Goal: Task Accomplishment & Management: Manage account settings

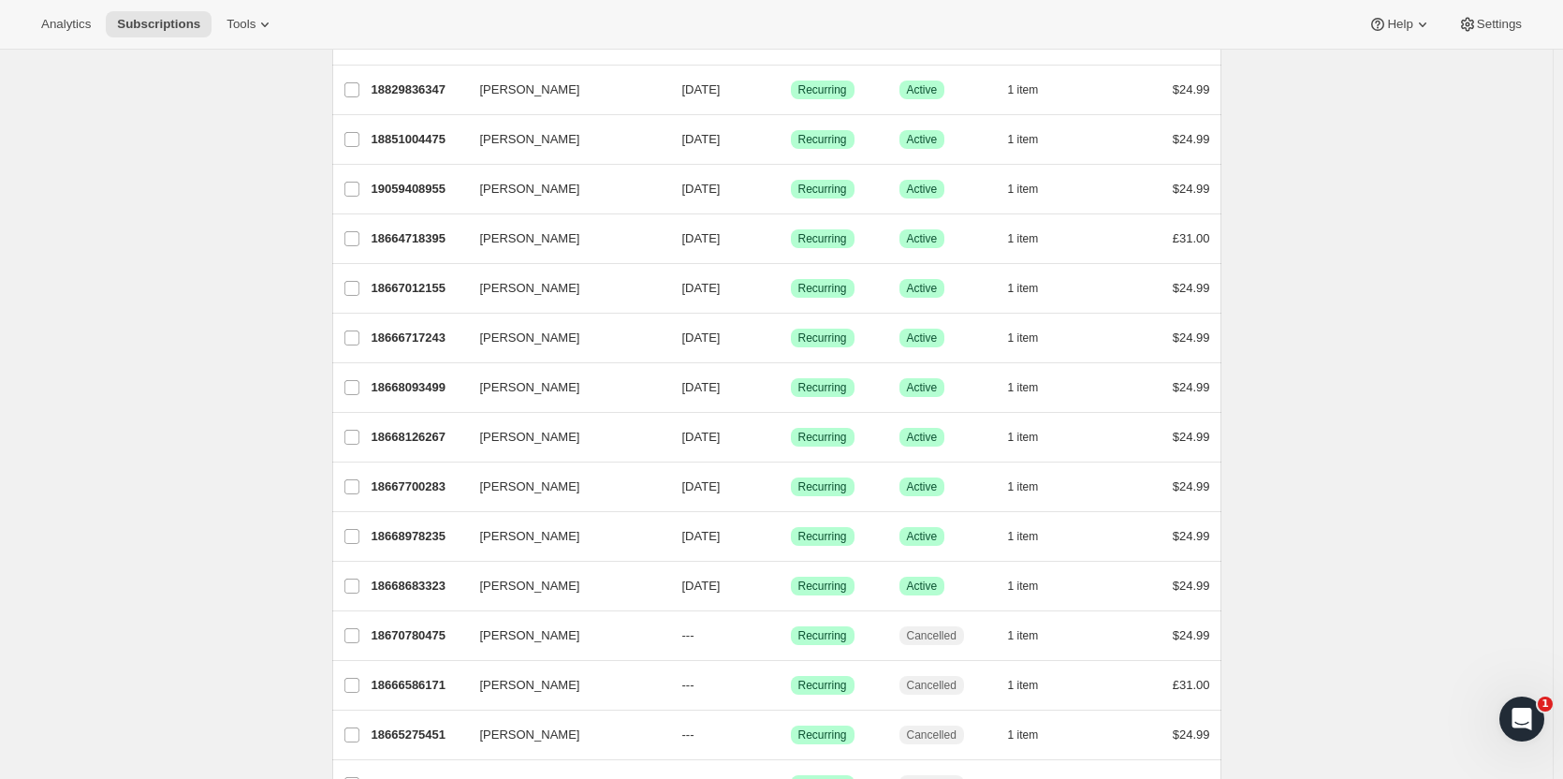
scroll to position [833, 0]
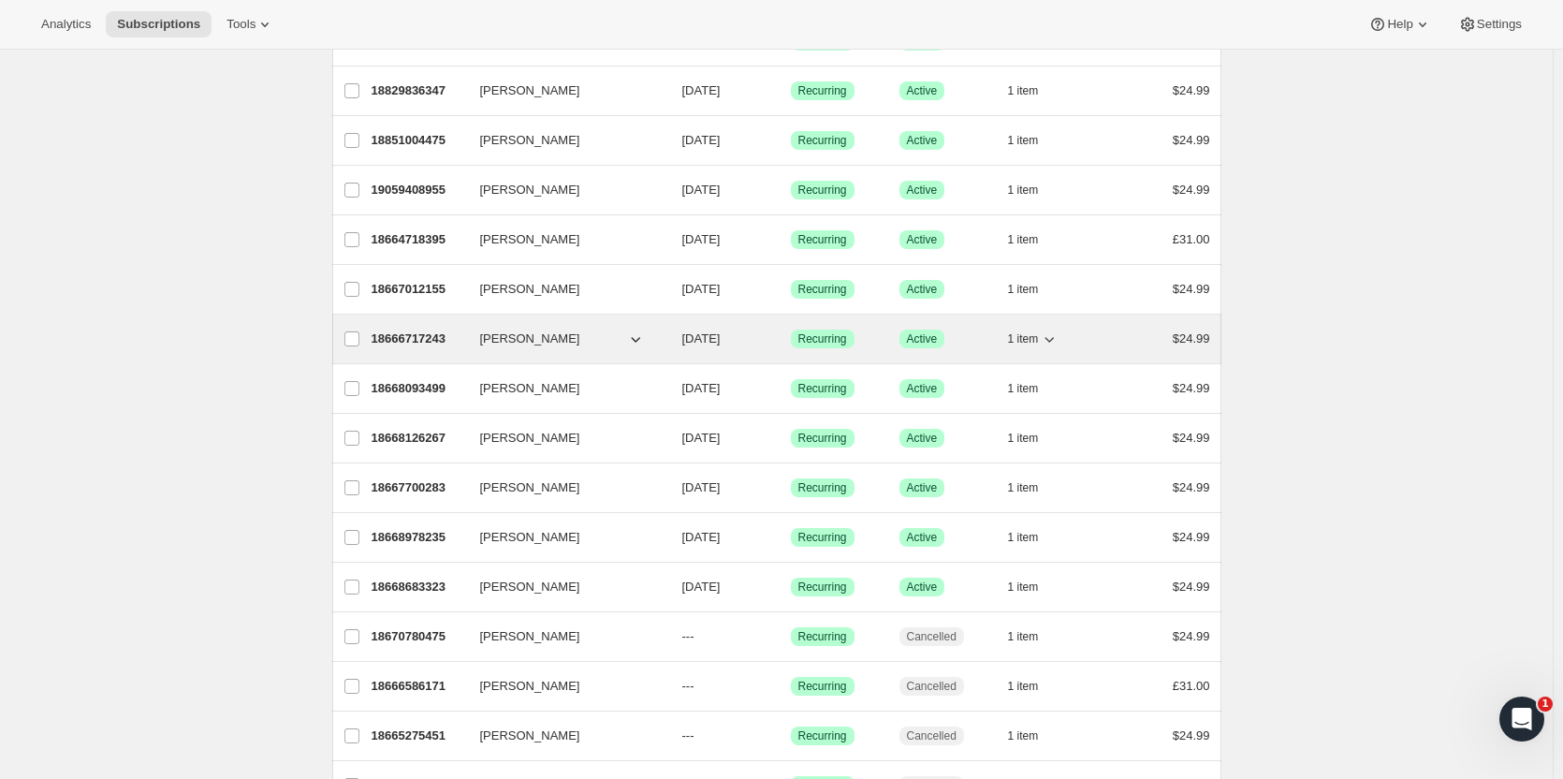
click at [416, 340] on p "18666717243" at bounding box center [418, 338] width 94 height 19
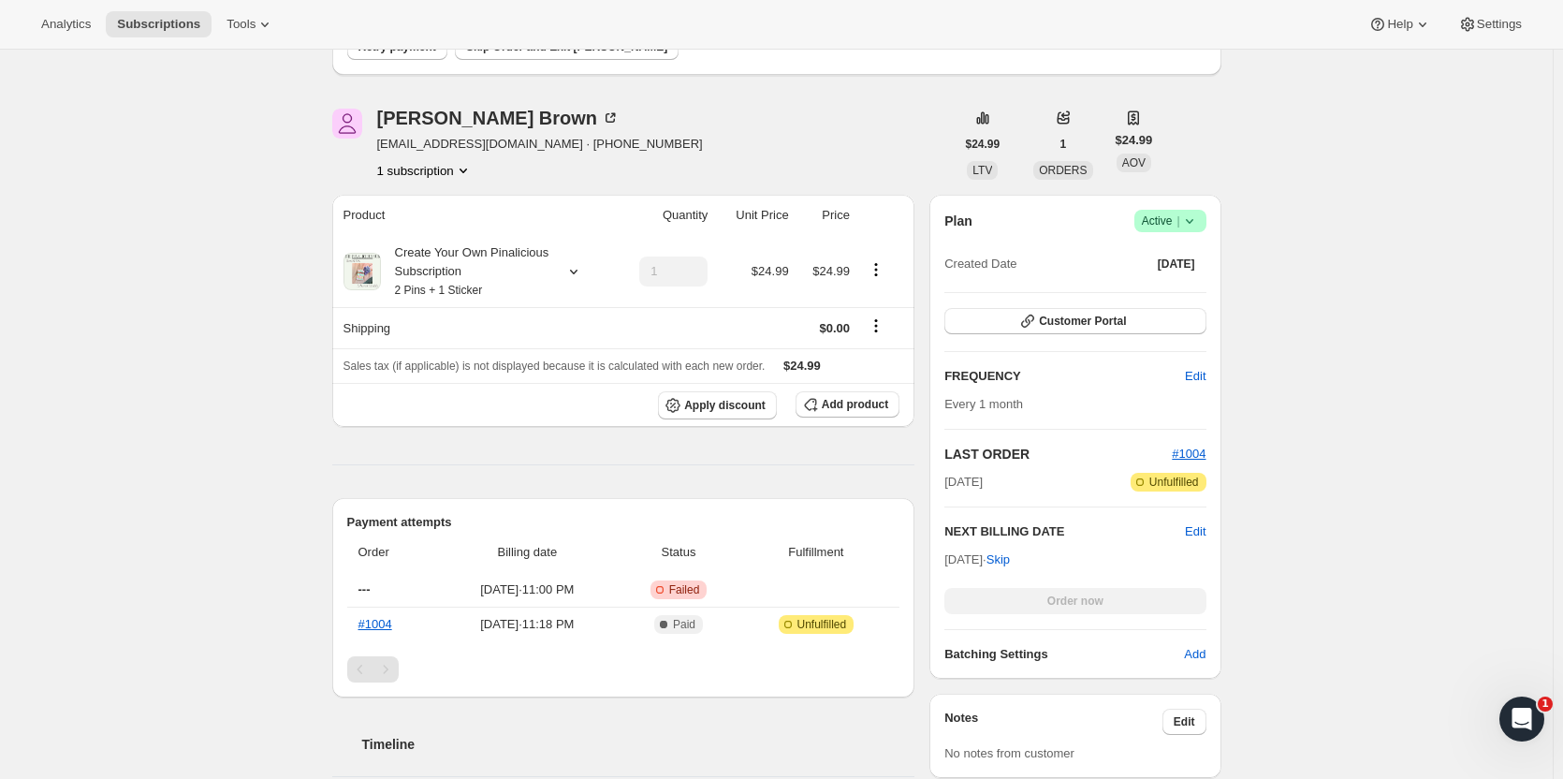
scroll to position [194, 0]
click at [1099, 329] on span "Customer Portal" at bounding box center [1082, 322] width 87 height 15
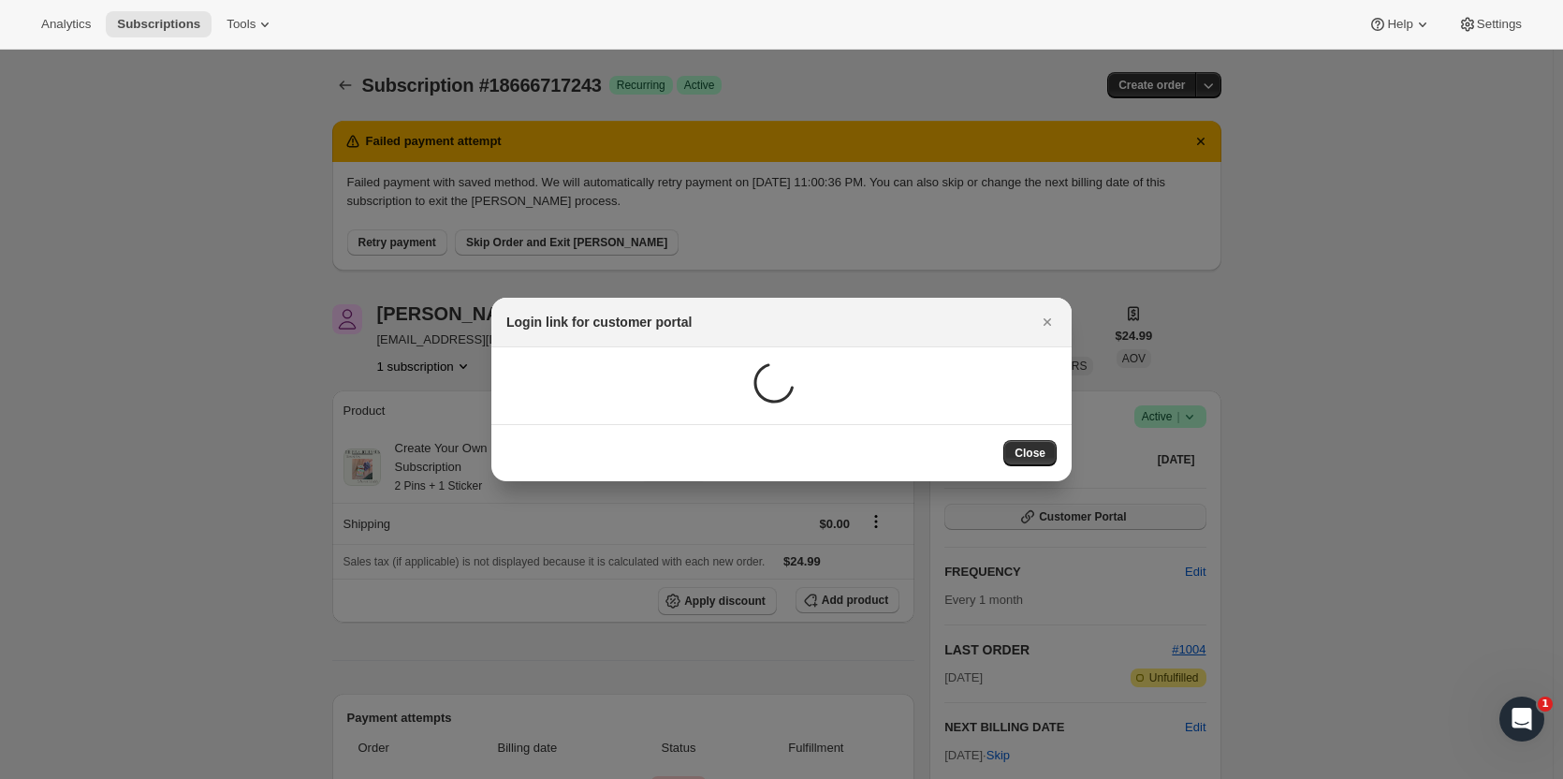
scroll to position [0, 0]
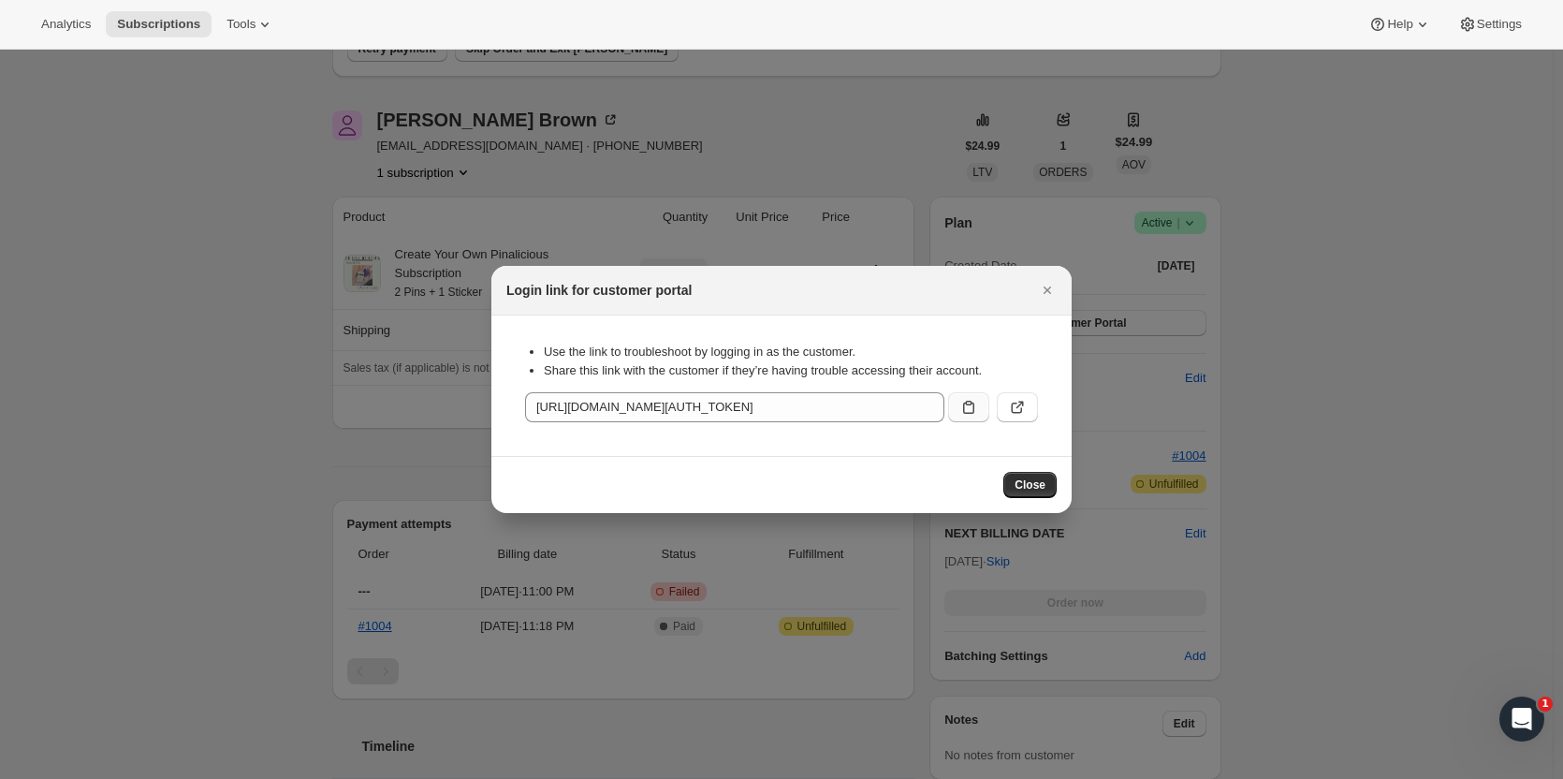
click at [967, 414] on icon ":r89:" at bounding box center [968, 406] width 11 height 13
click at [1017, 406] on icon ":r89:" at bounding box center [1017, 407] width 19 height 19
click at [1041, 287] on icon "Close" at bounding box center [1047, 290] width 19 height 19
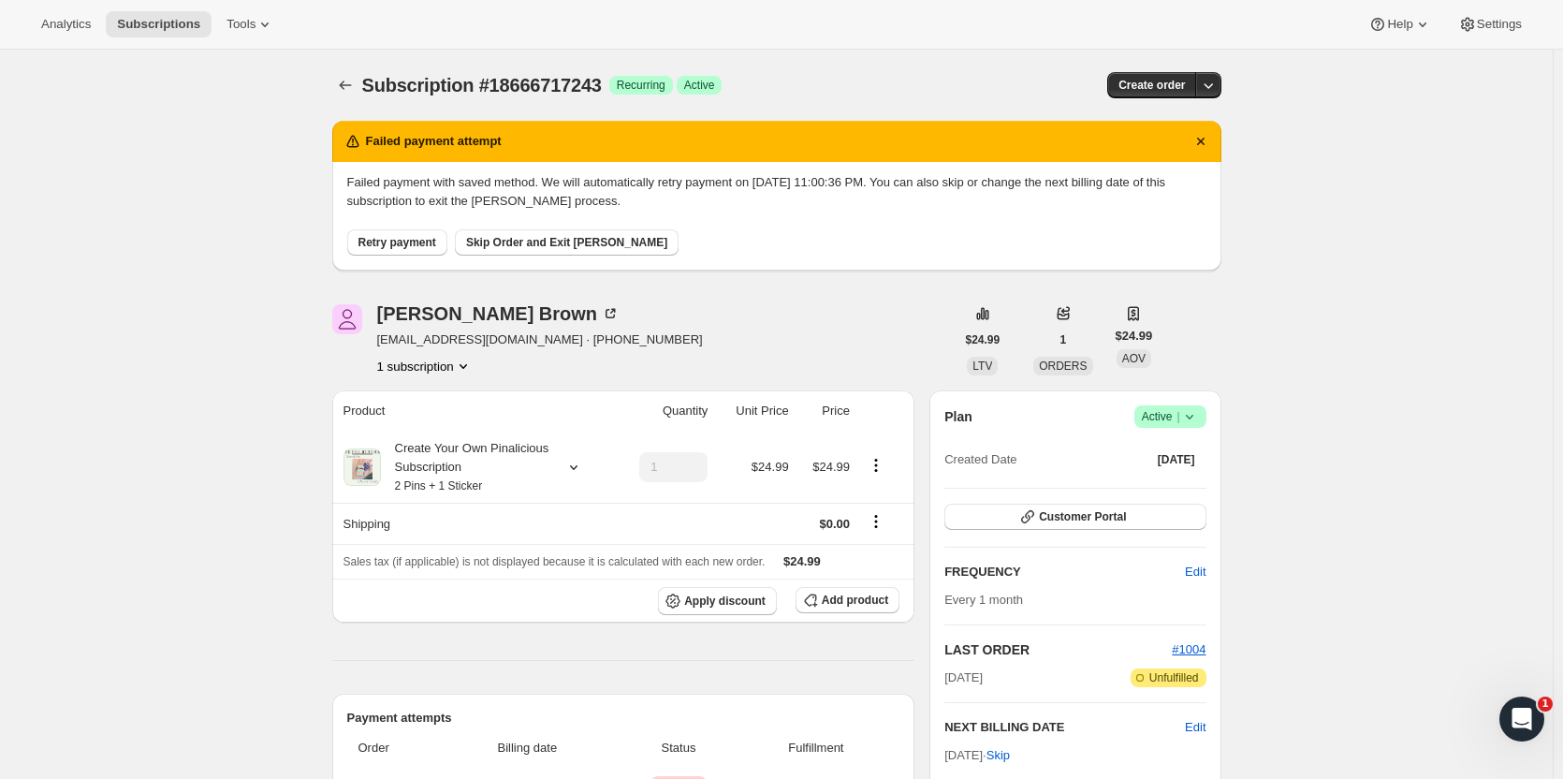
scroll to position [194, 0]
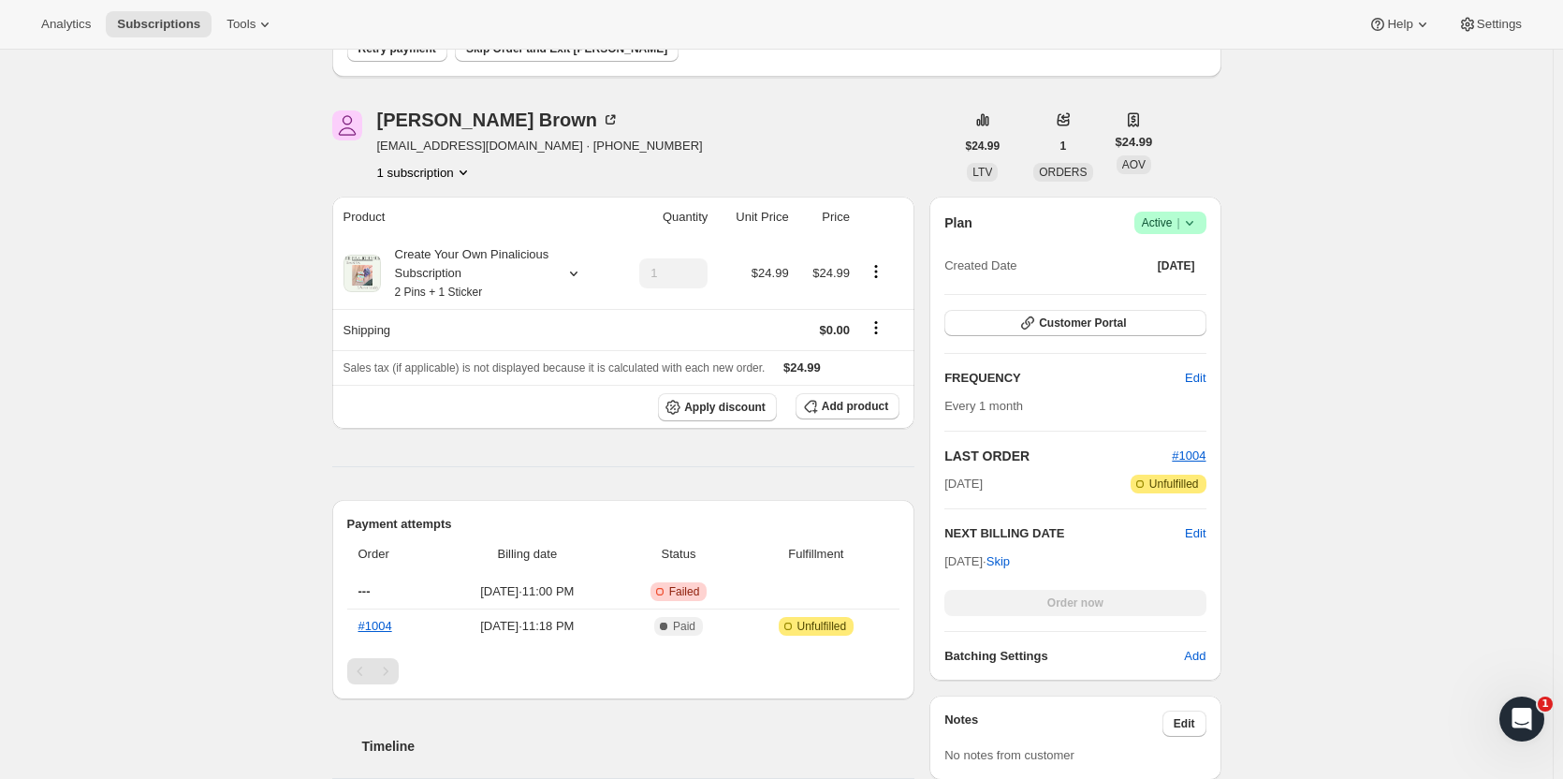
click at [261, 378] on div "Subscription #18666717243. This page is ready Subscription #18666717243 Success…" at bounding box center [776, 633] width 1552 height 1555
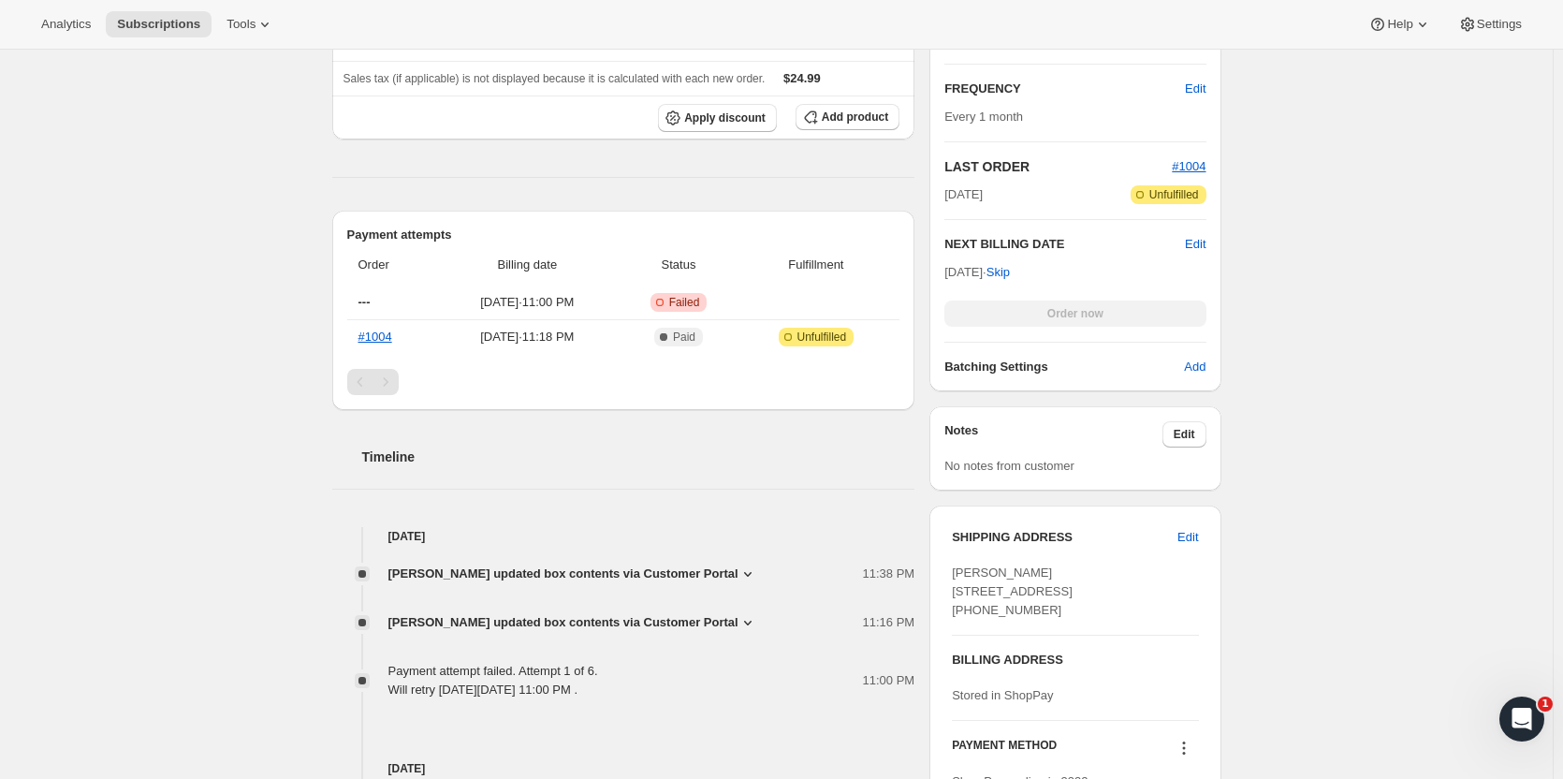
scroll to position [484, 0]
click at [1201, 243] on span "Edit" at bounding box center [1195, 243] width 21 height 19
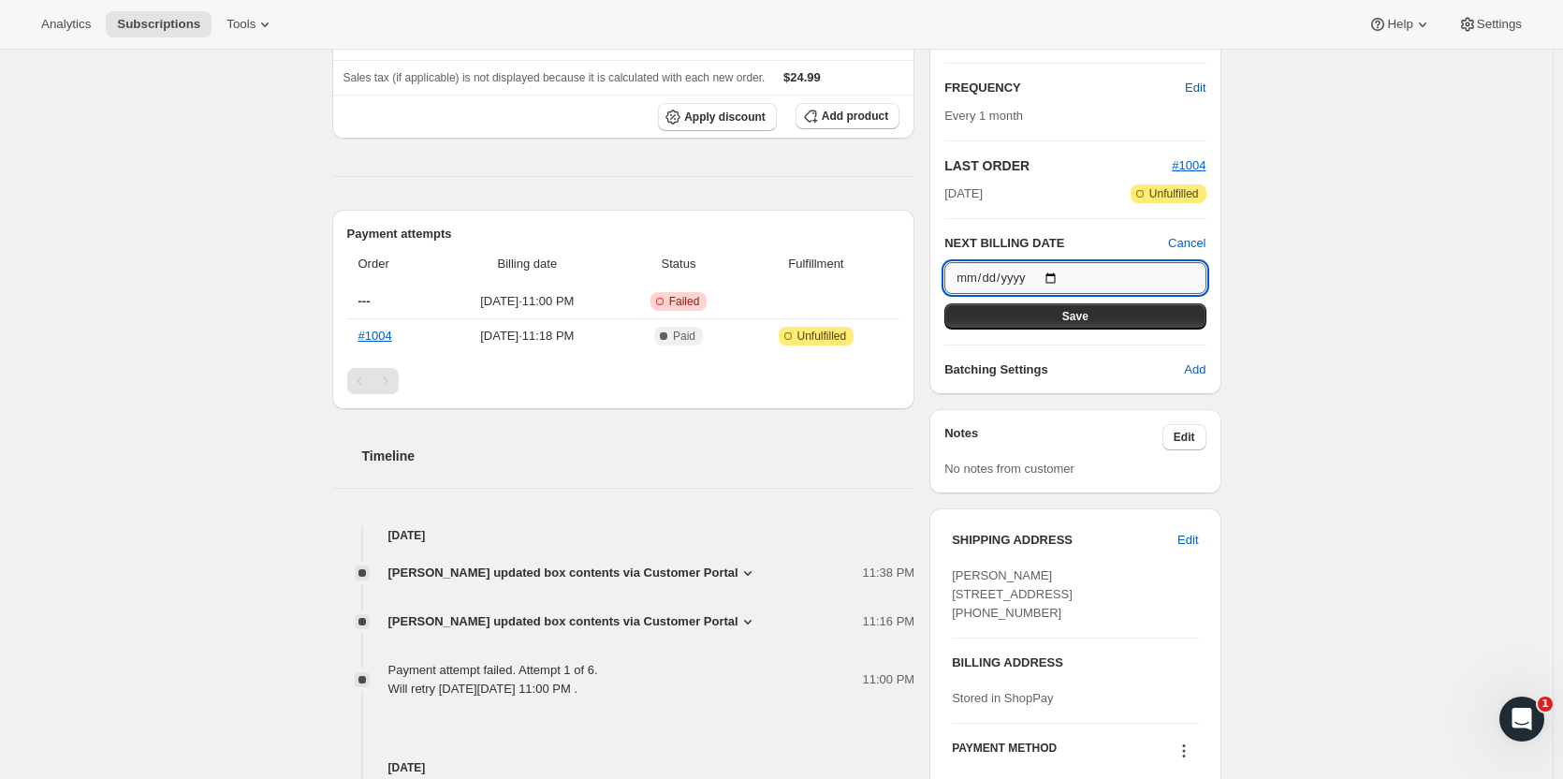
click at [1060, 277] on input "2025-10-31" at bounding box center [1074, 278] width 261 height 32
click at [1315, 240] on div "Subscription #18666717243. This page is ready Subscription #18666717243 Success…" at bounding box center [776, 343] width 1552 height 1555
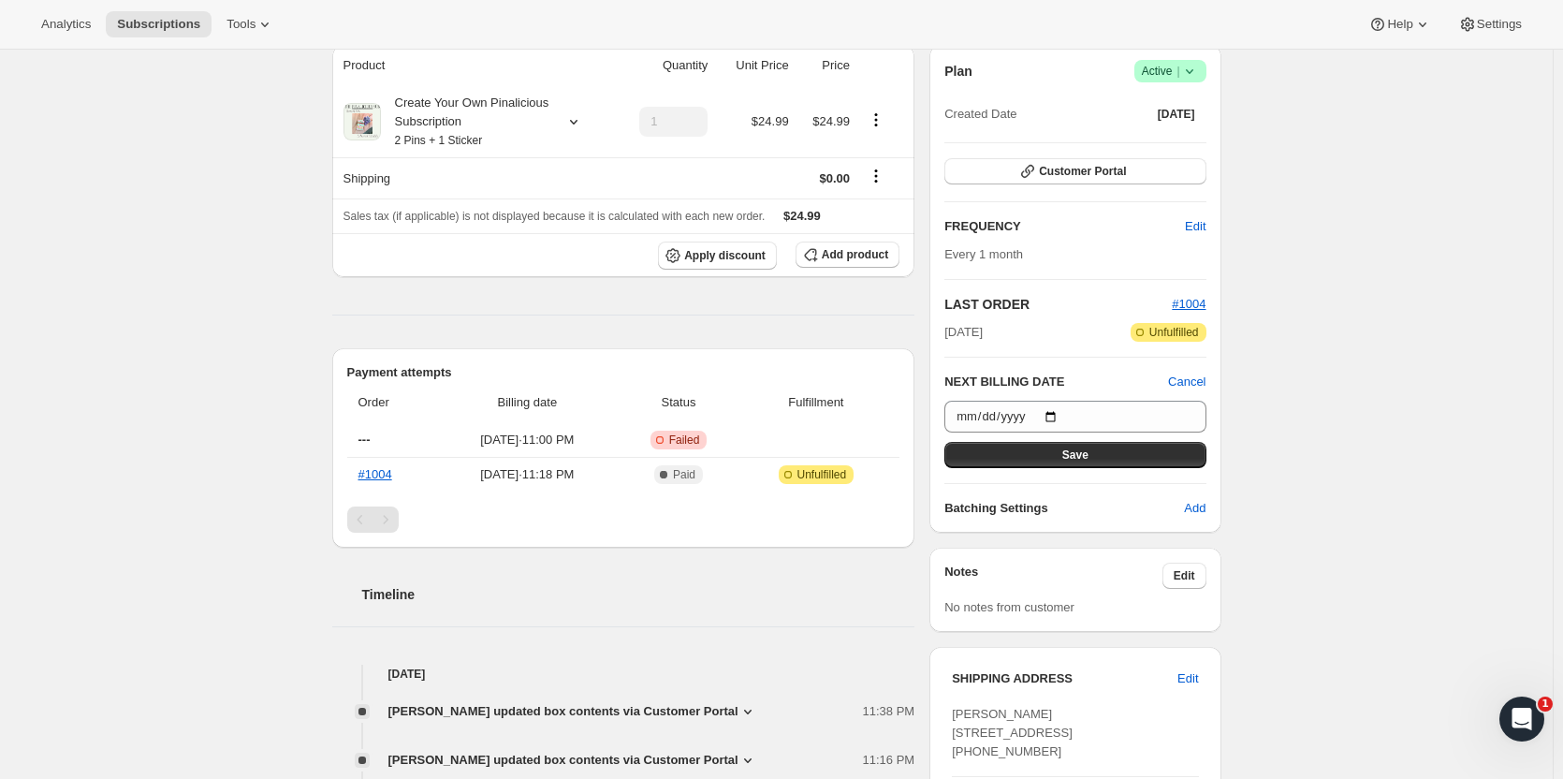
scroll to position [346, 0]
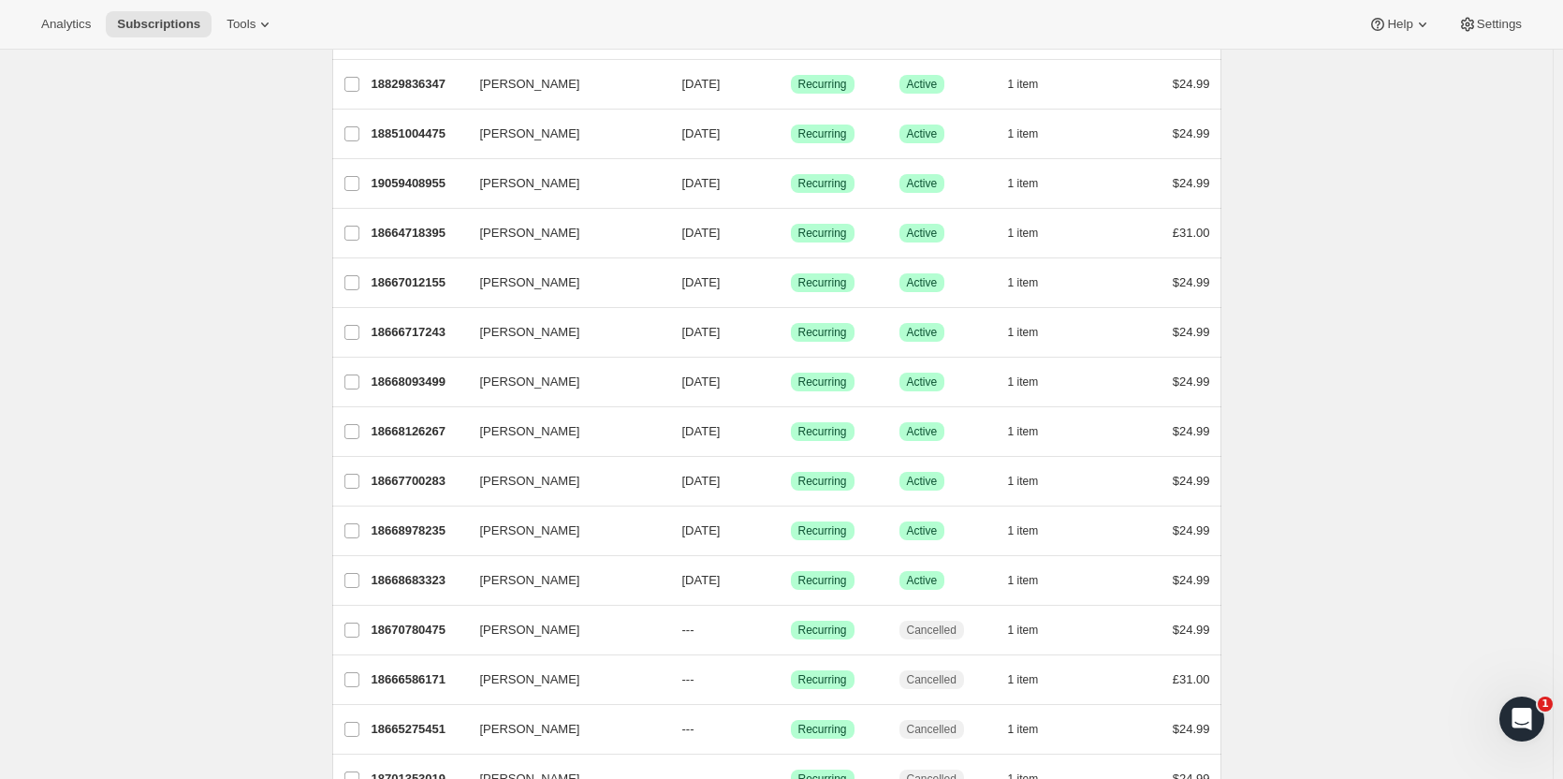
scroll to position [840, 0]
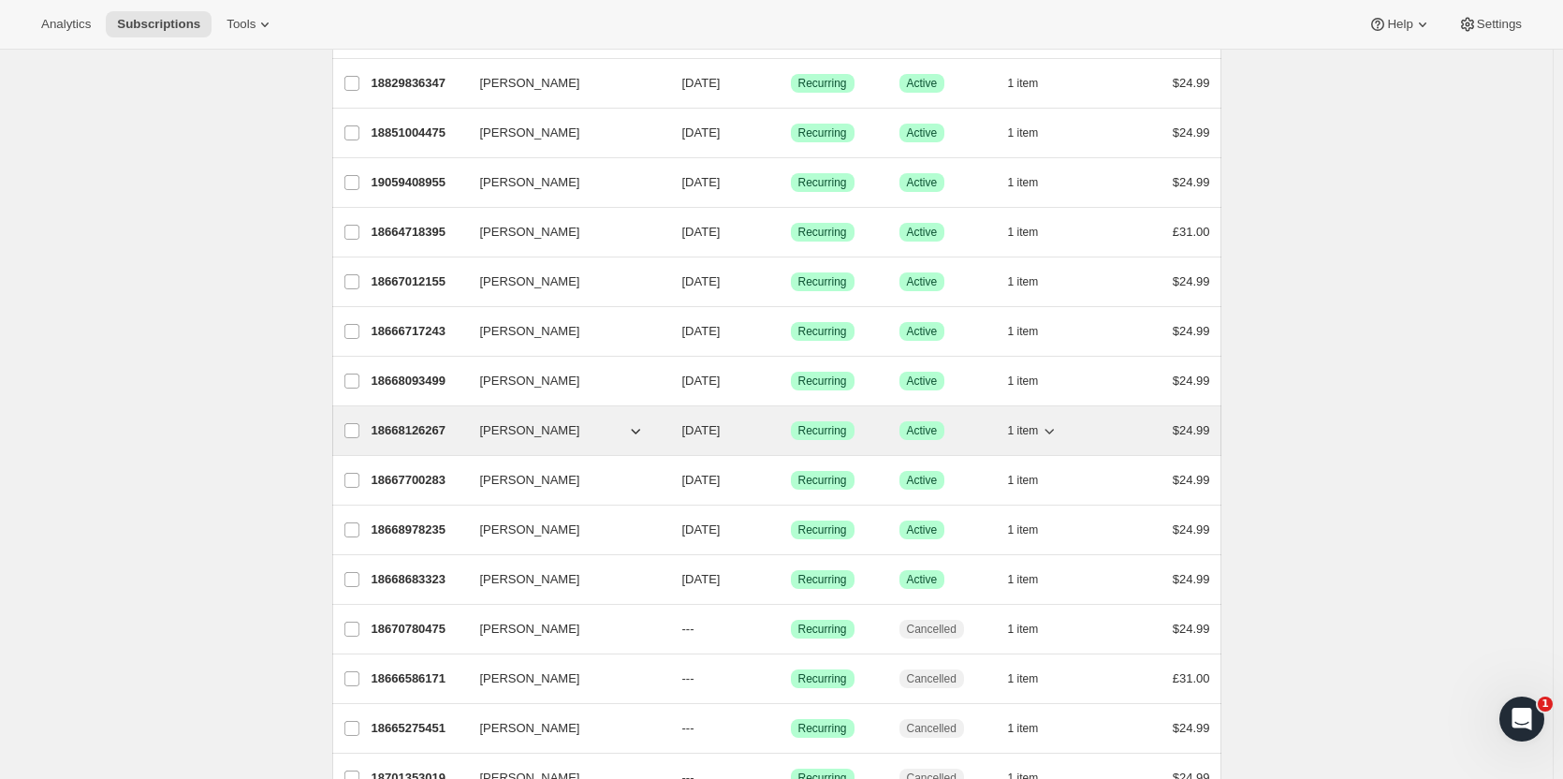
click at [539, 432] on span "Charlotte Matthews" at bounding box center [530, 430] width 100 height 19
click at [414, 429] on p "18668126267" at bounding box center [418, 430] width 94 height 19
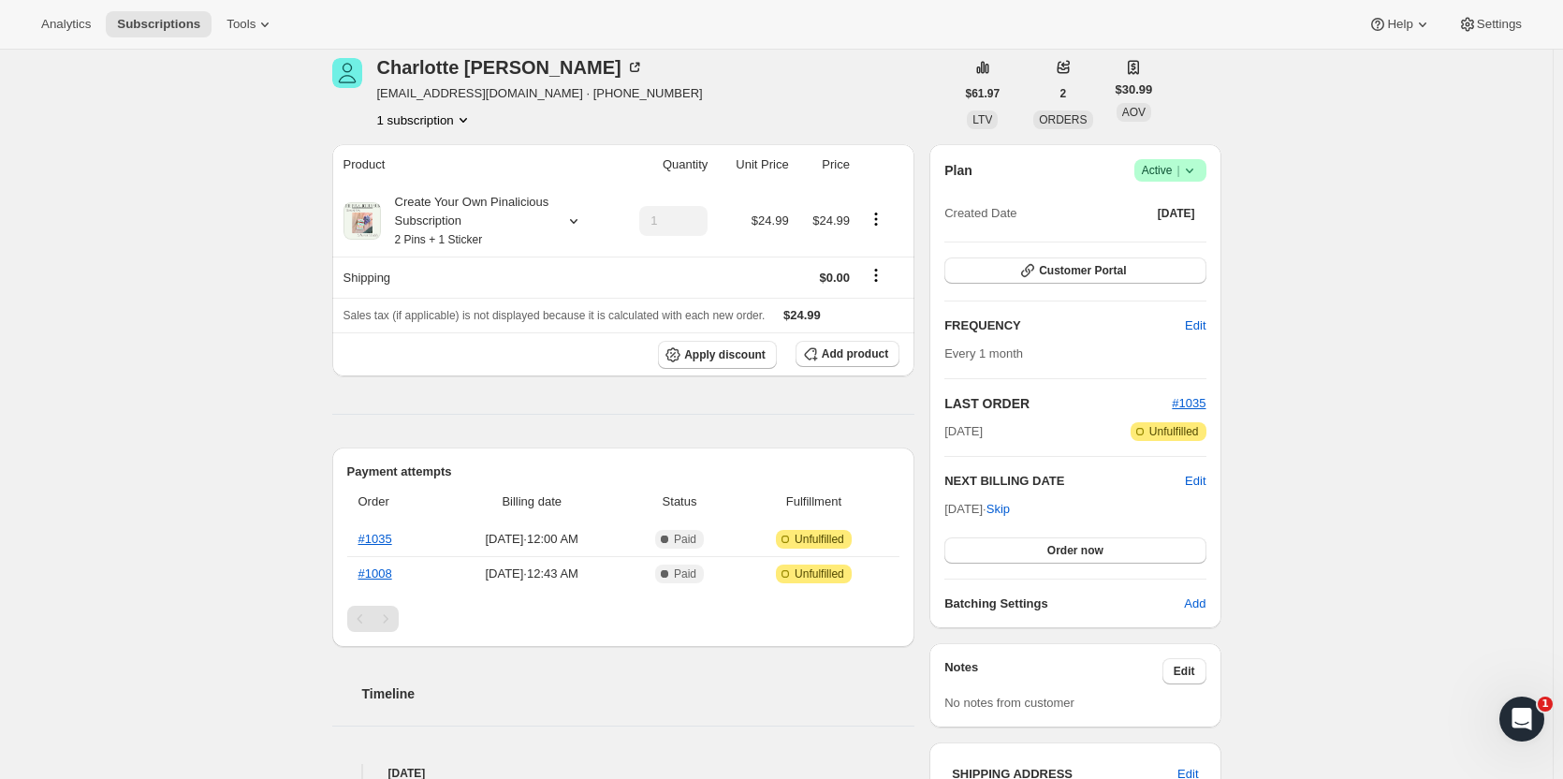
scroll to position [77, 0]
click at [1070, 268] on span "Customer Portal" at bounding box center [1082, 271] width 87 height 15
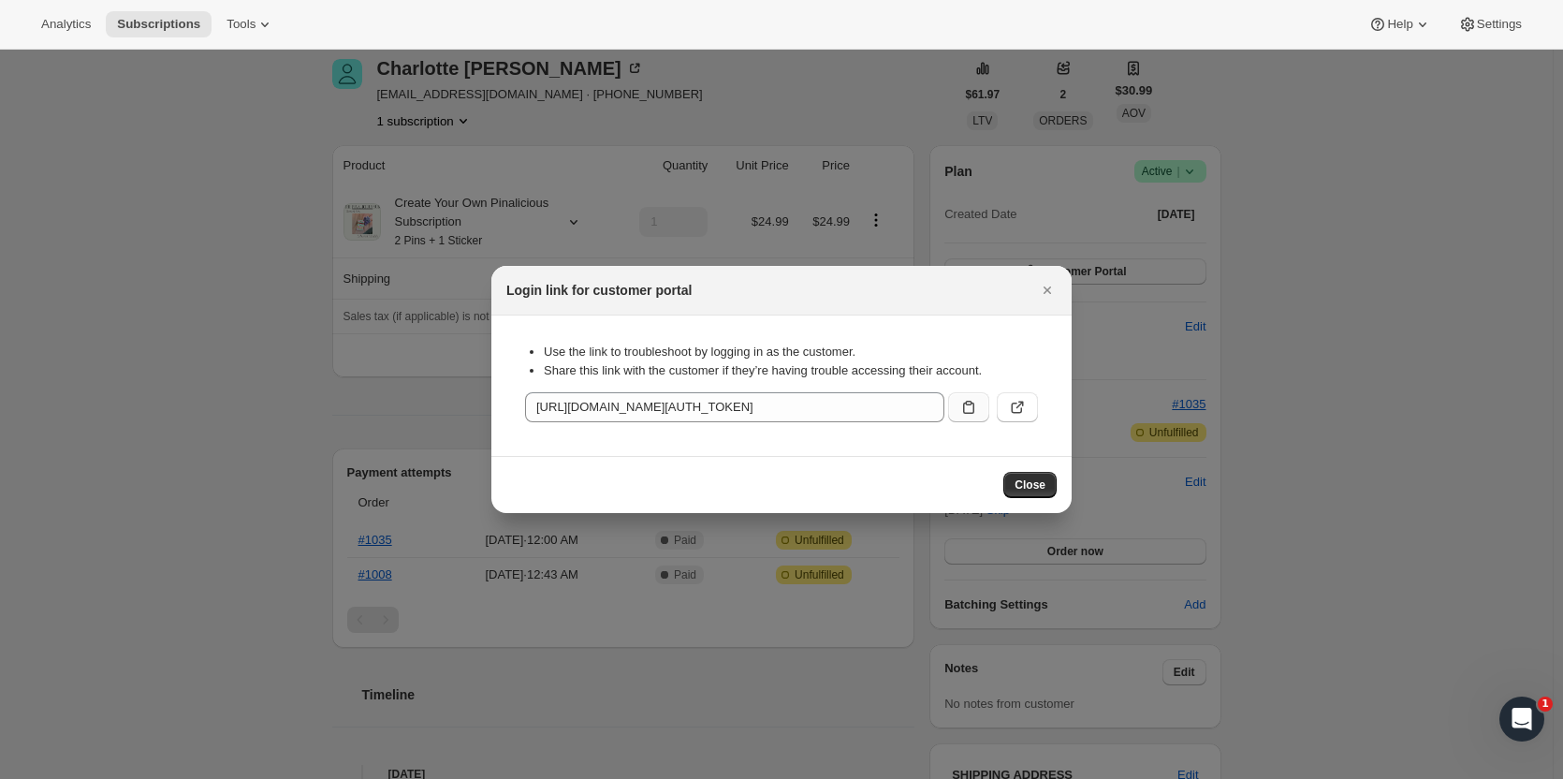
click at [967, 408] on icon ":rhk:" at bounding box center [968, 407] width 19 height 19
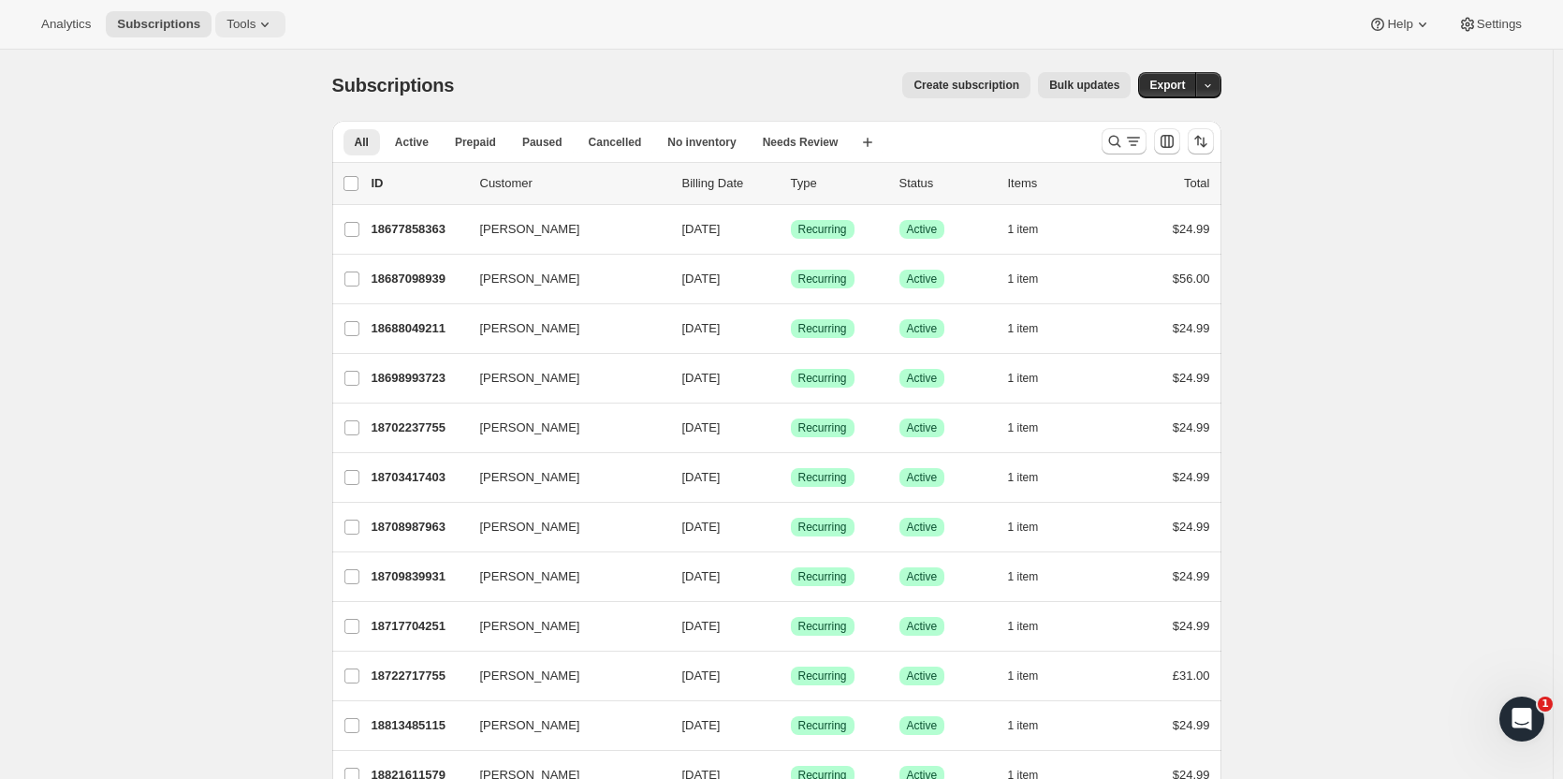
click at [237, 18] on span "Tools" at bounding box center [240, 24] width 29 height 15
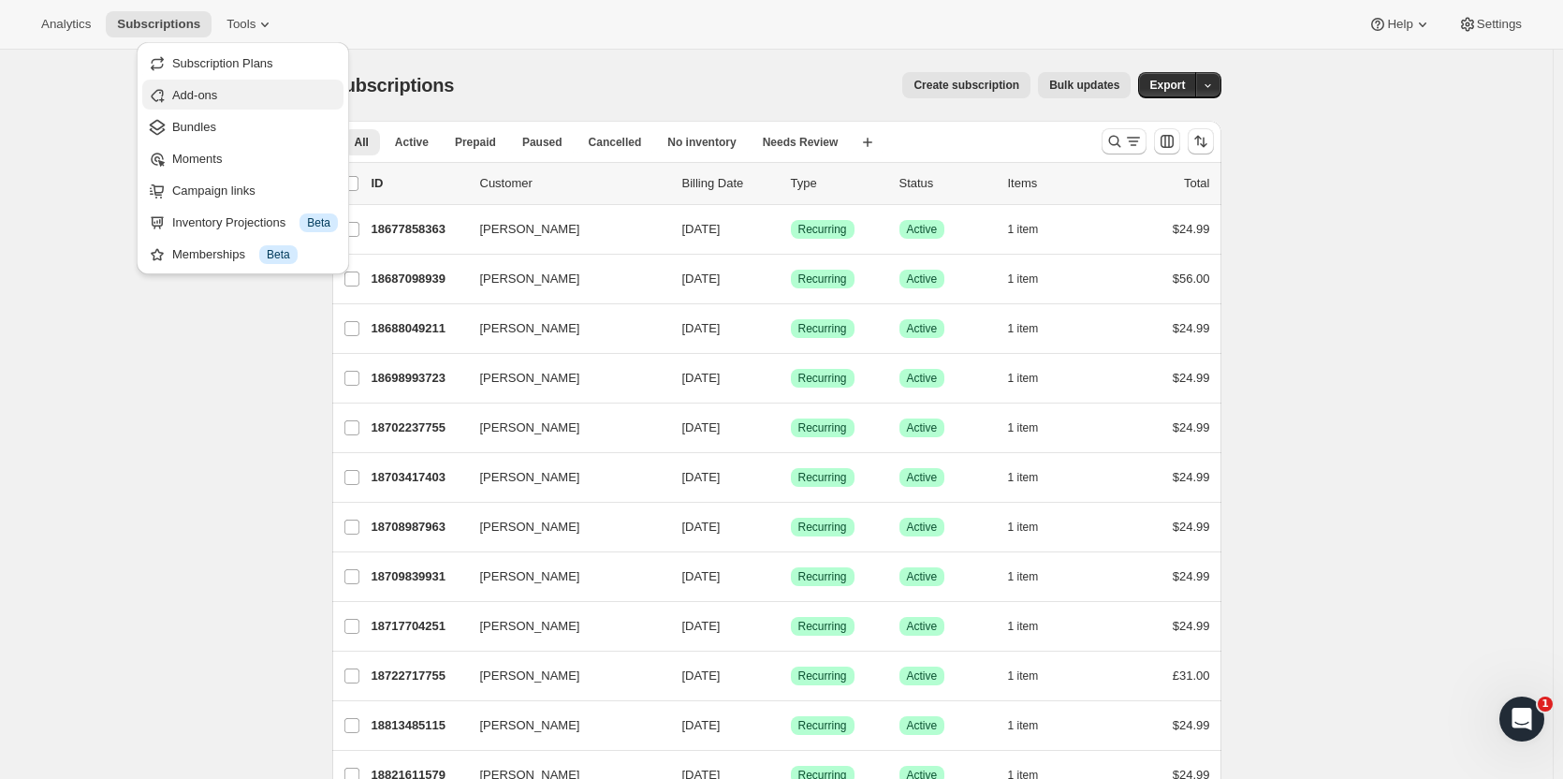
click at [194, 92] on span "Add-ons" at bounding box center [194, 95] width 45 height 14
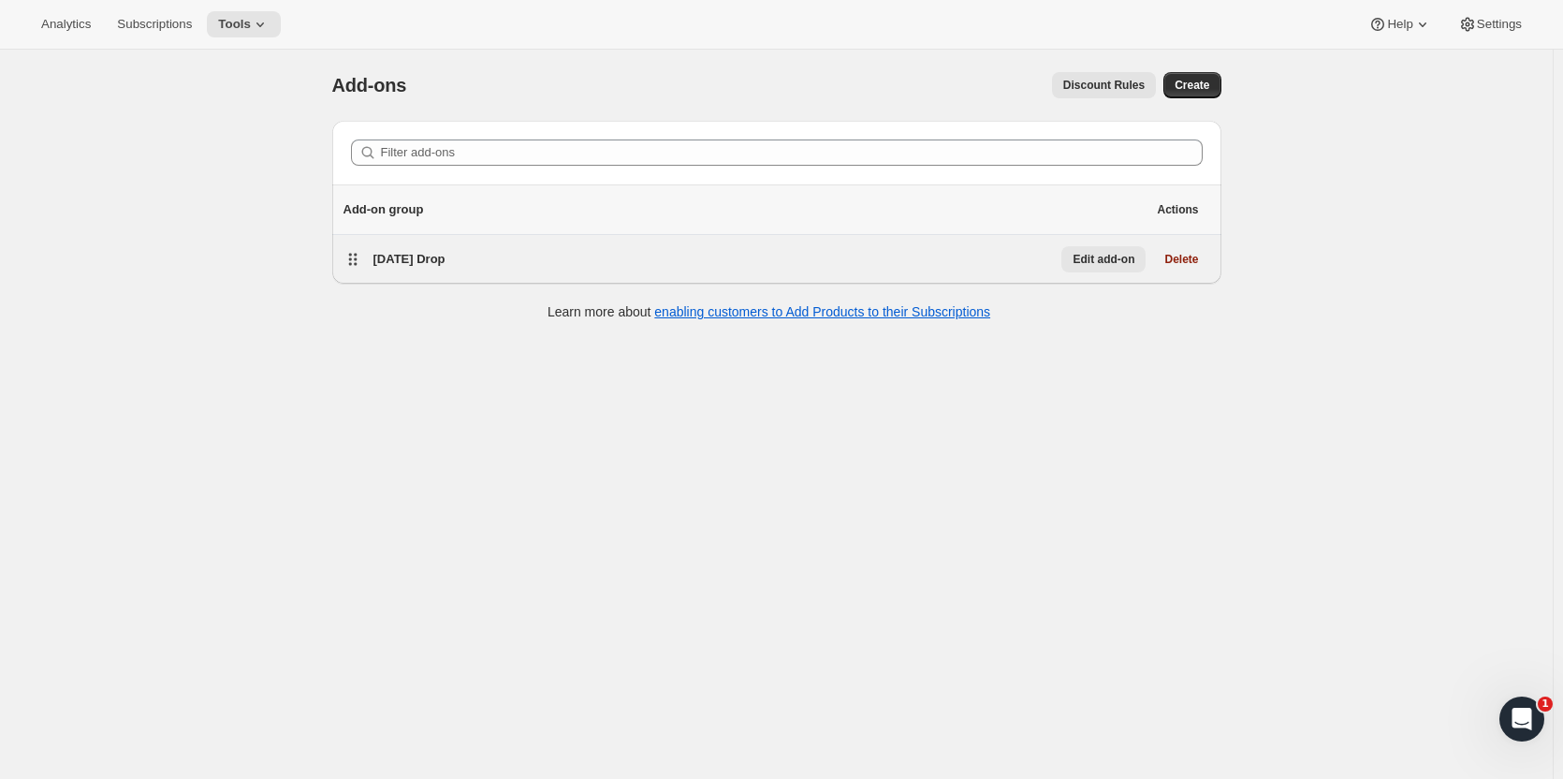
click at [1099, 262] on span "Edit add-on" at bounding box center [1103, 259] width 62 height 15
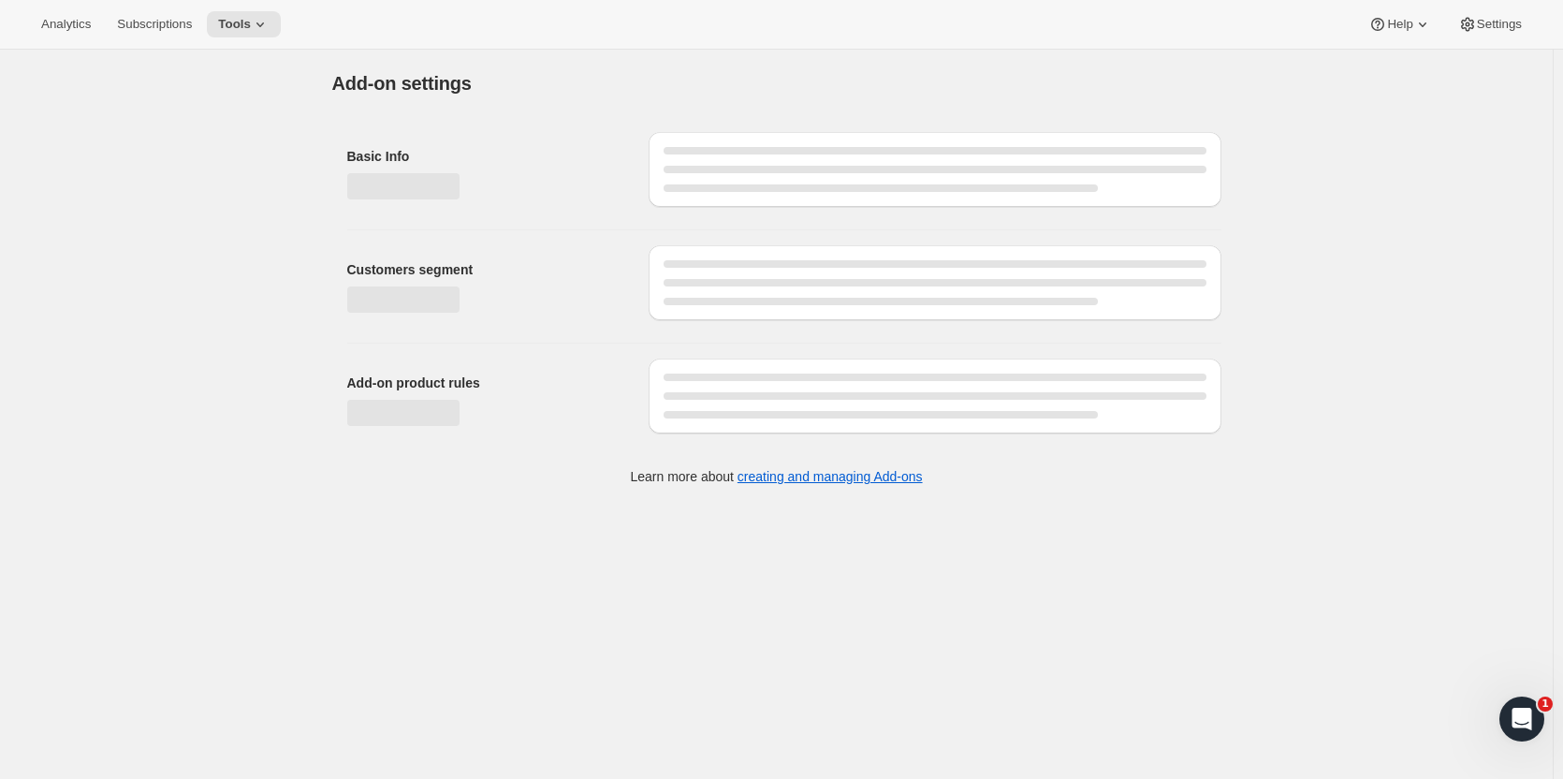
select select "selectedProducts"
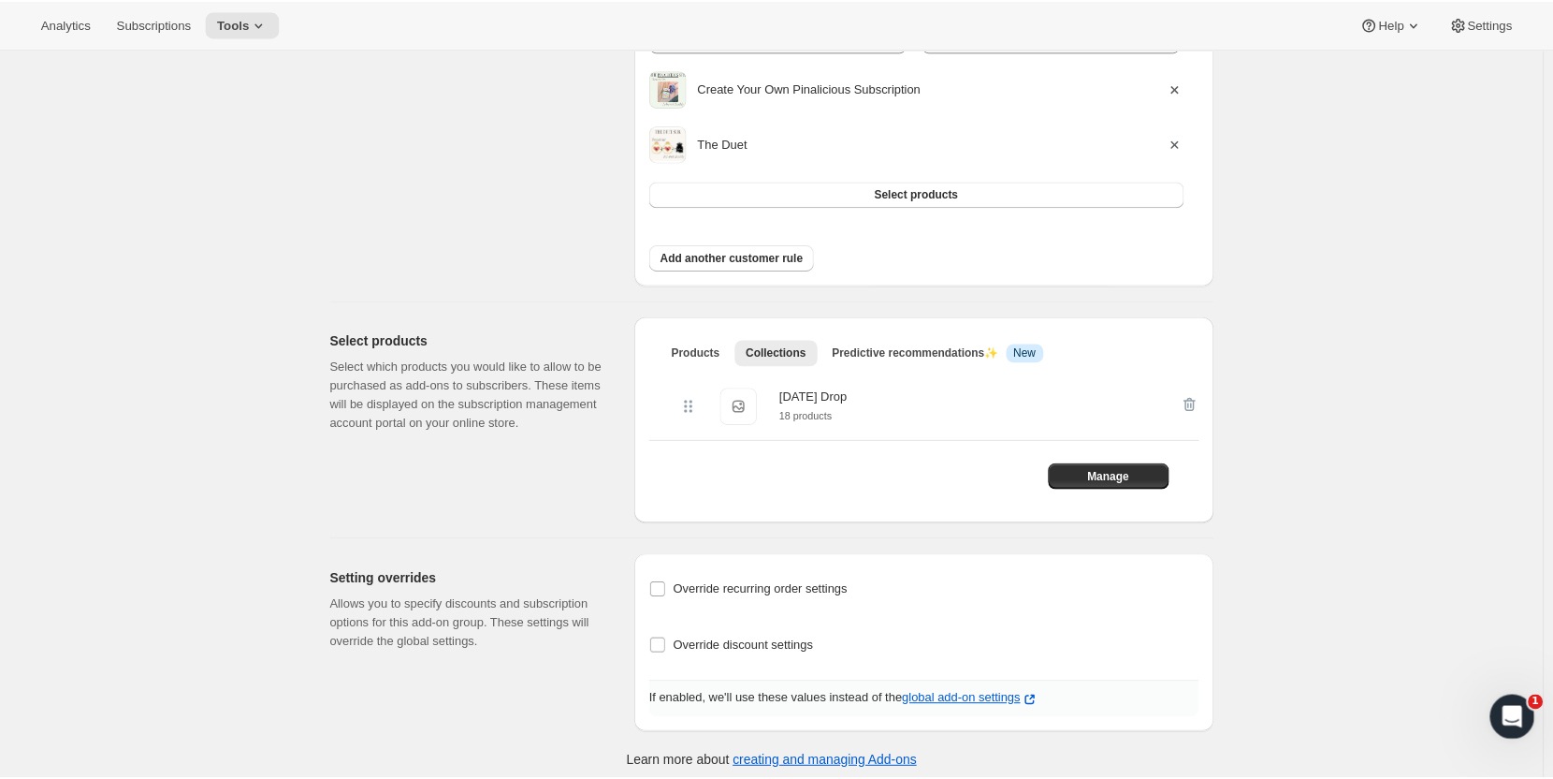
scroll to position [372, 0]
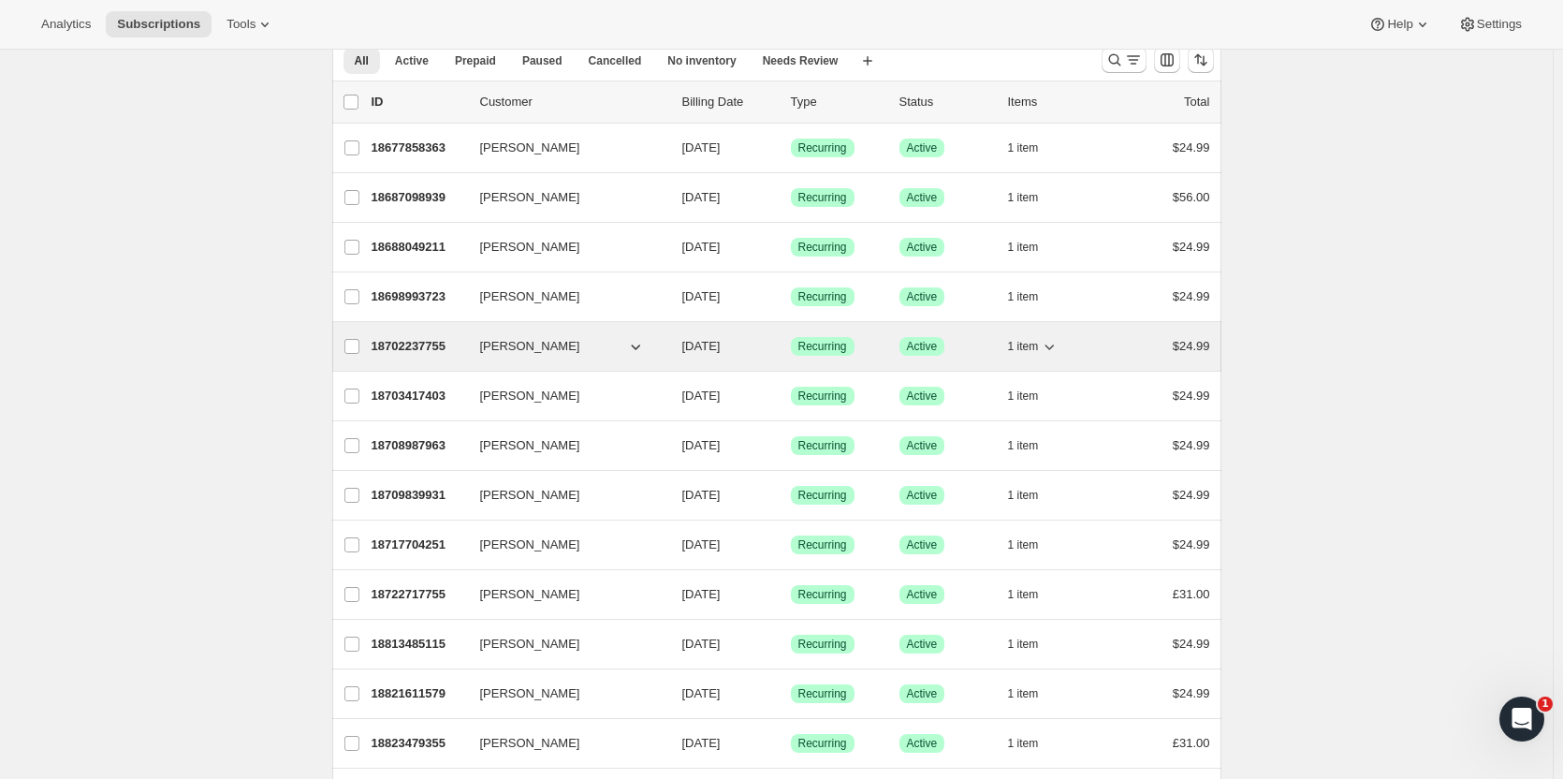
scroll to position [82, 0]
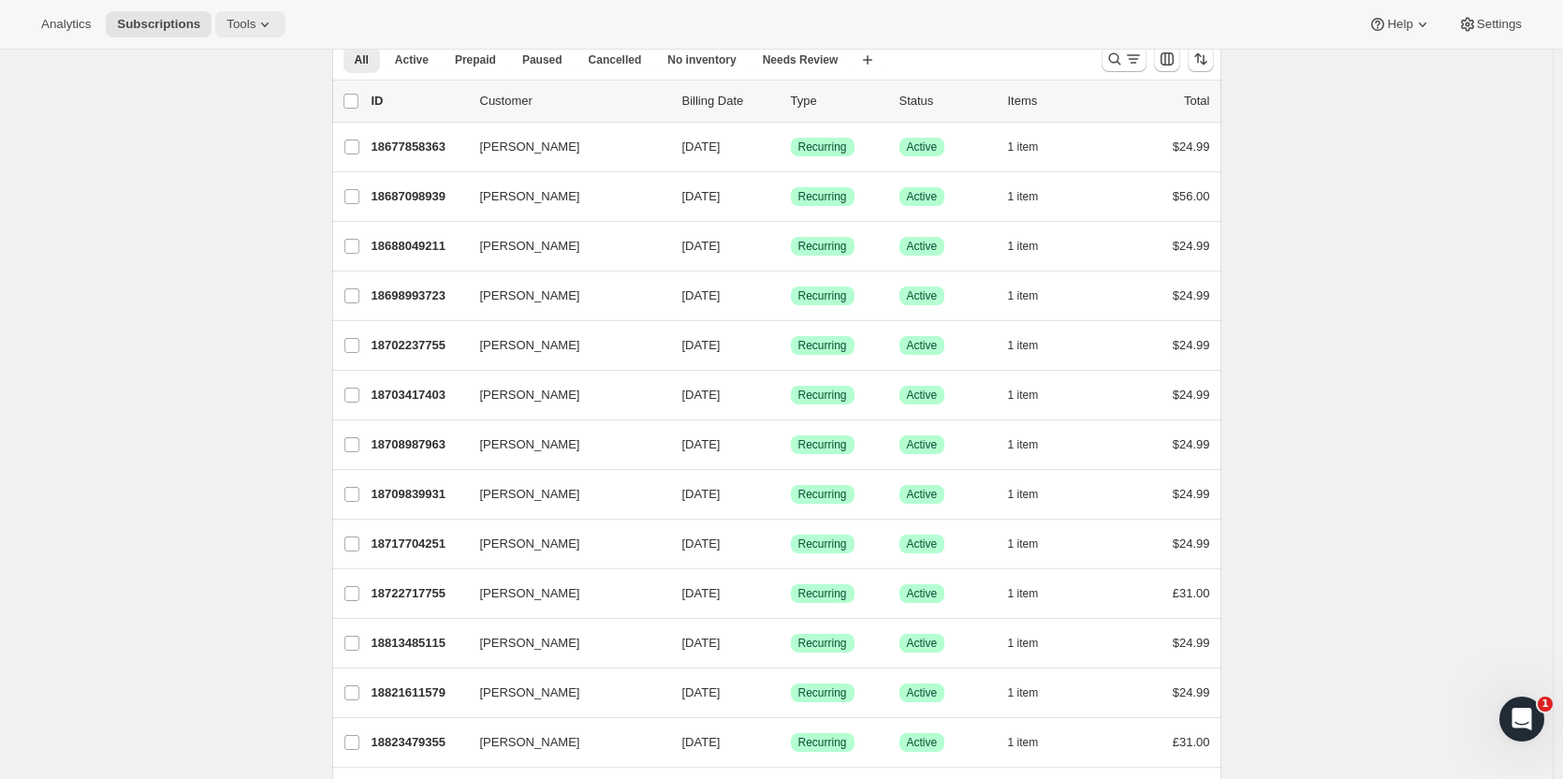
click at [226, 14] on button "Tools" at bounding box center [250, 24] width 70 height 26
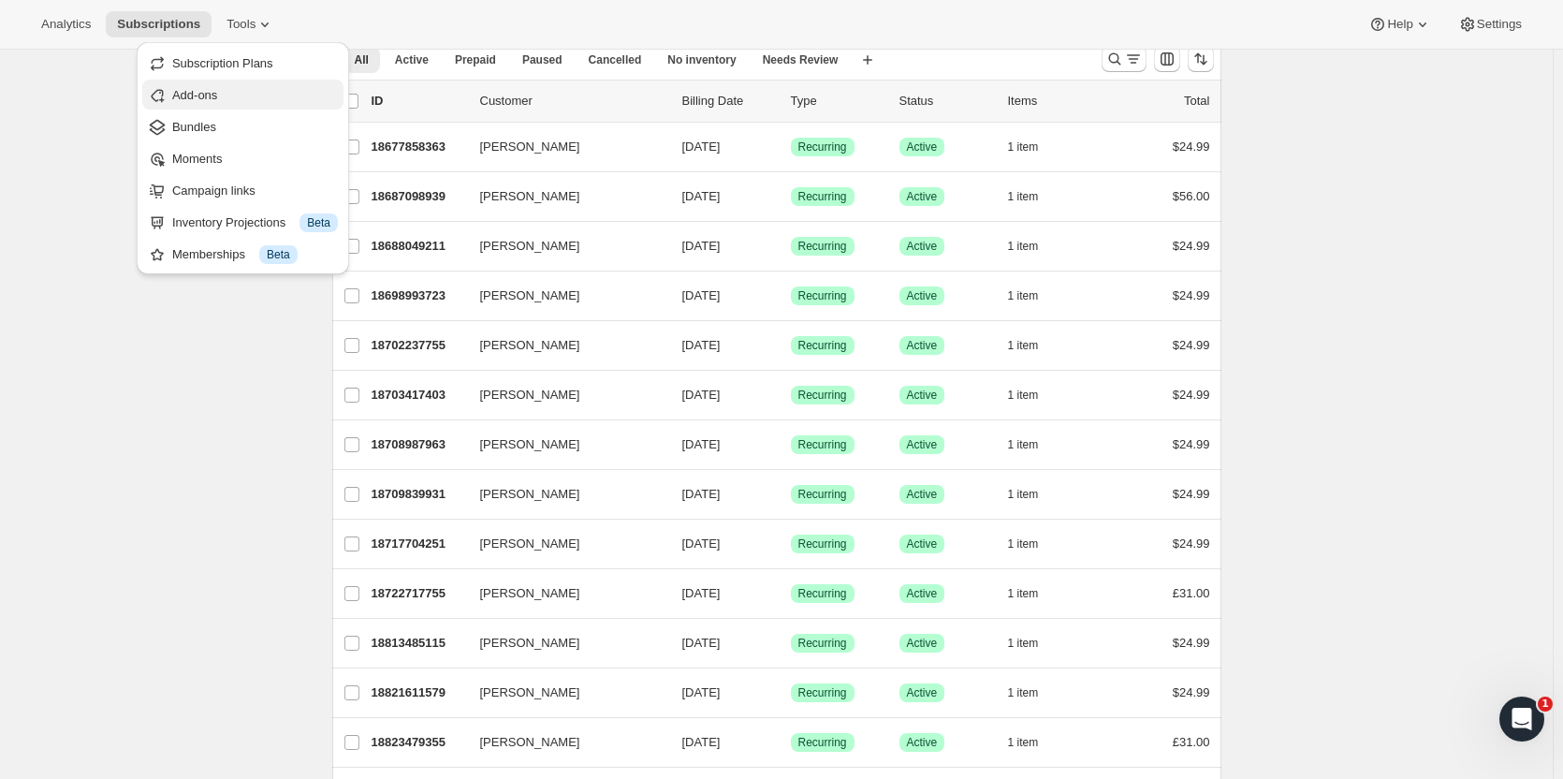
click at [191, 93] on span "Add-ons" at bounding box center [194, 95] width 45 height 14
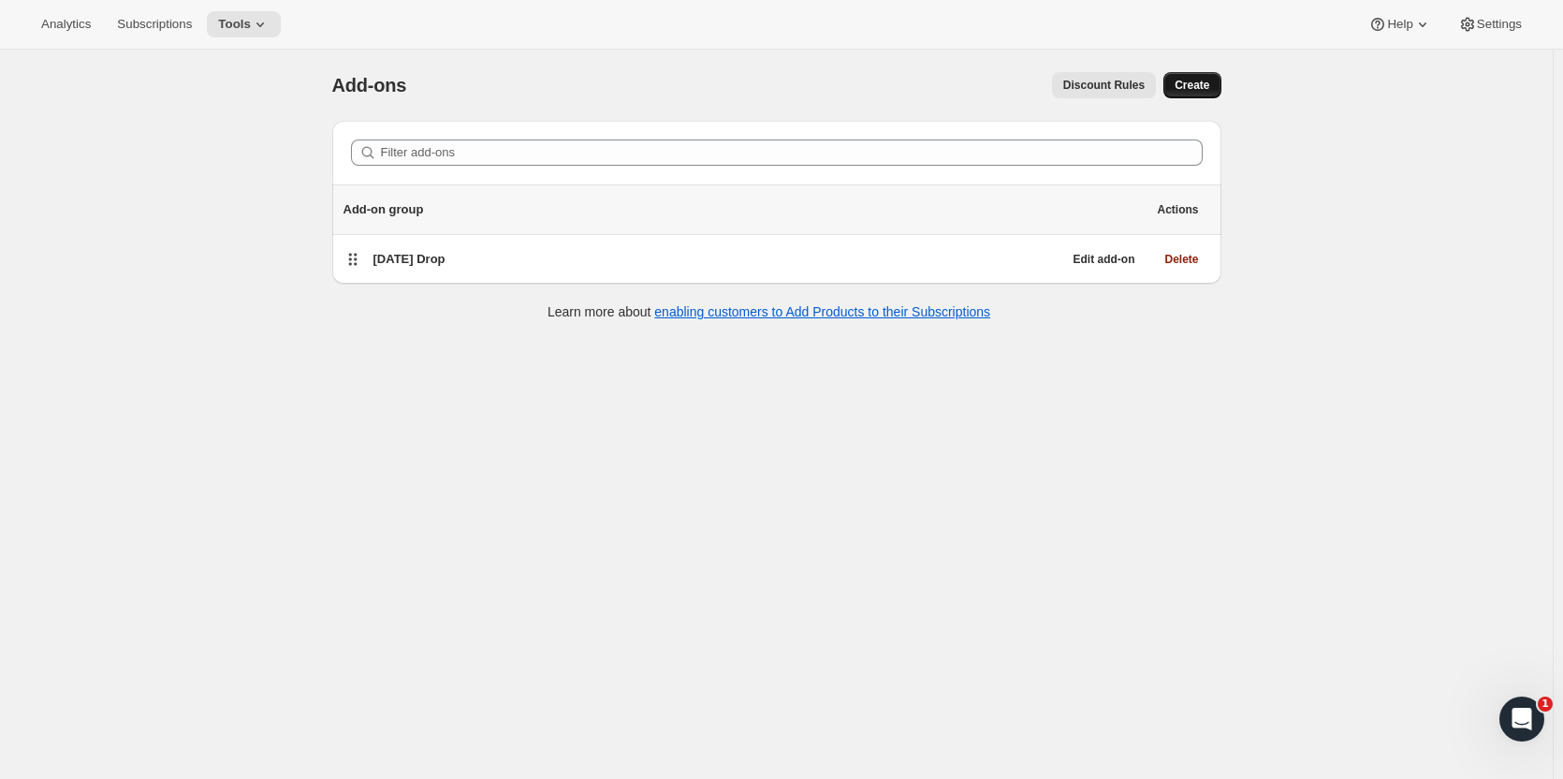
click at [1203, 80] on span "Create" at bounding box center [1191, 85] width 35 height 15
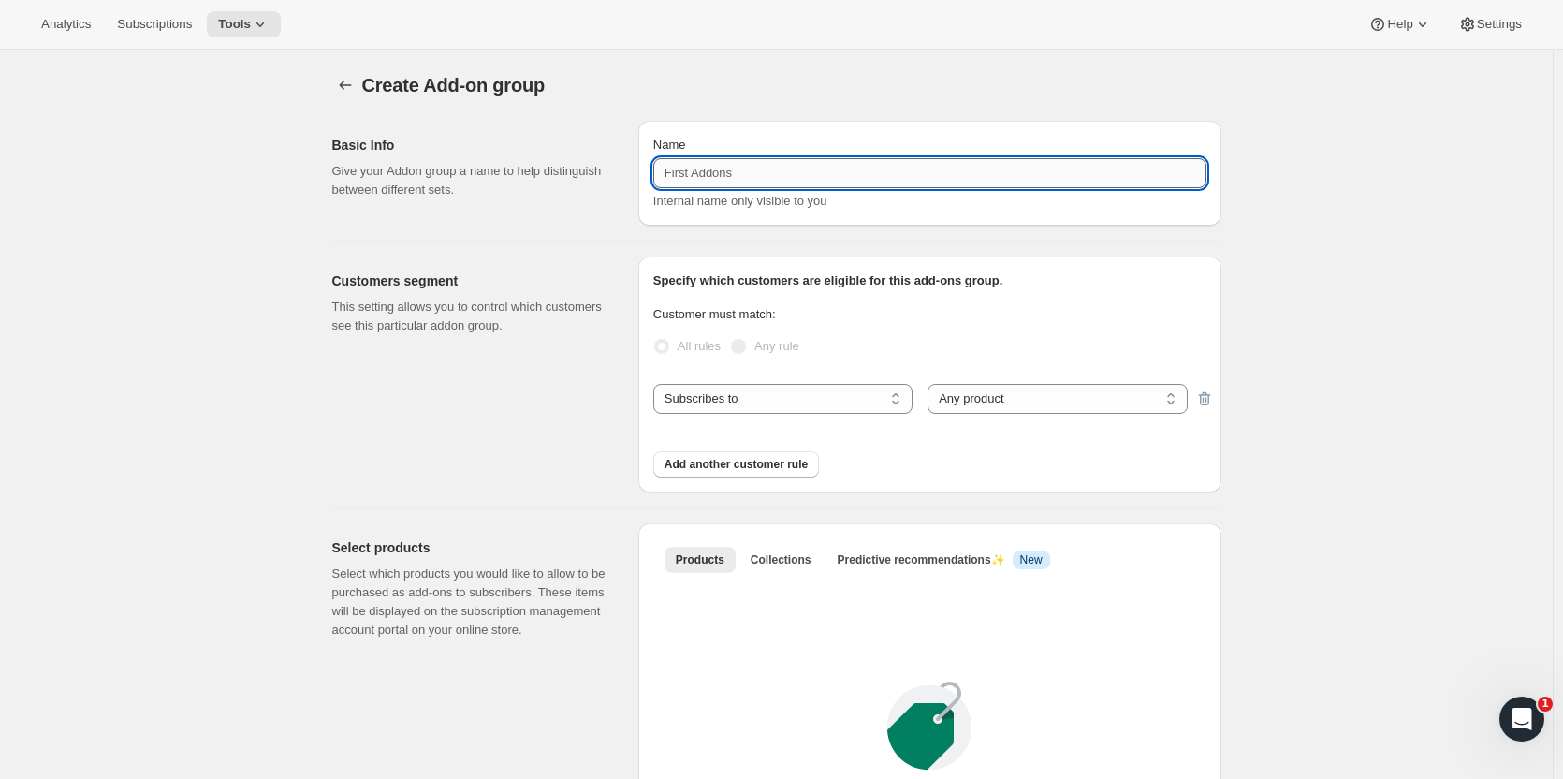
click at [845, 171] on input "Name" at bounding box center [929, 173] width 553 height 30
type input "[DATE] Add-Ons"
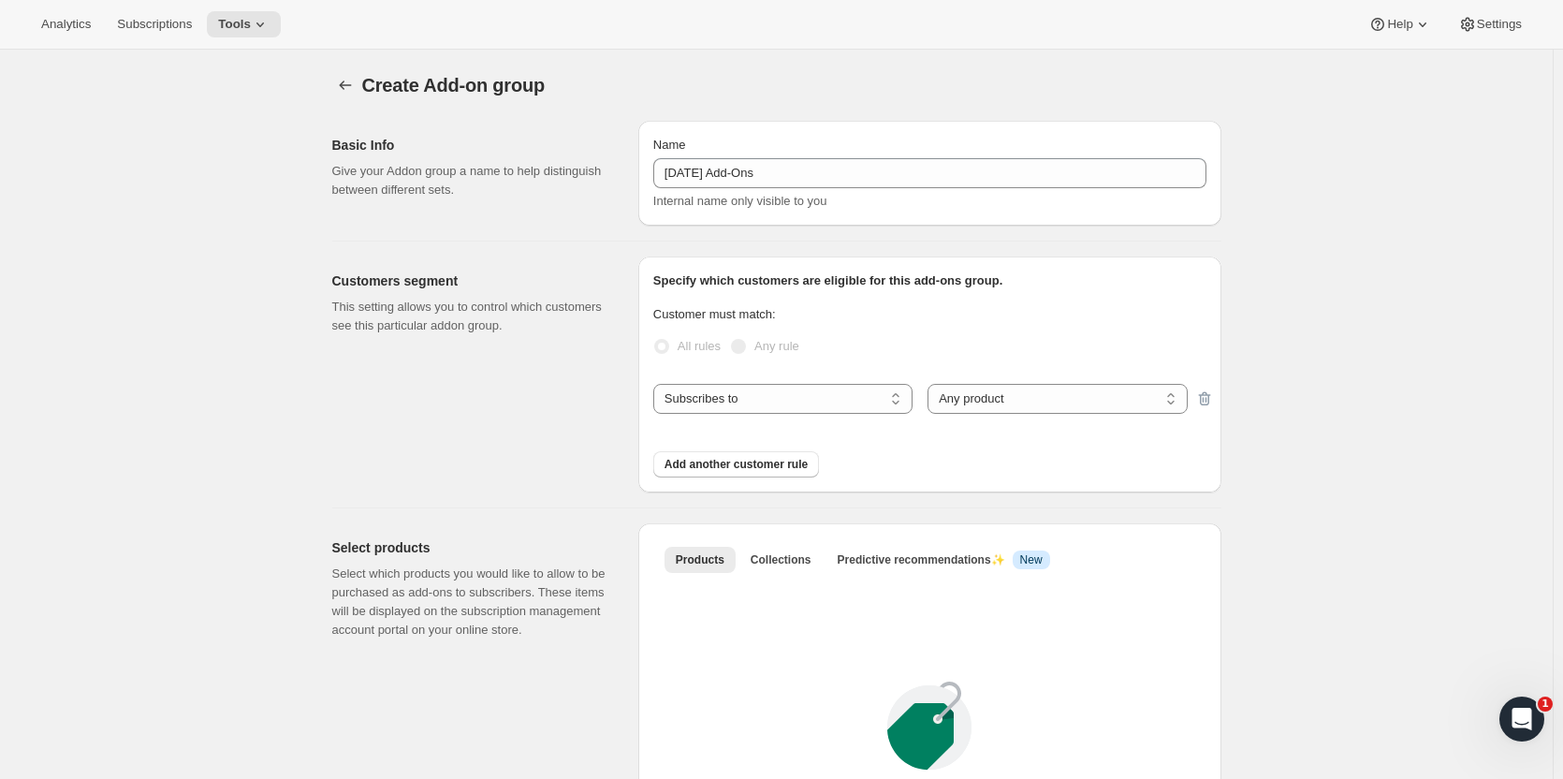
click at [613, 438] on div "Customers segment This setting allows you to control which customers see this p…" at bounding box center [477, 374] width 291 height 236
click at [746, 400] on select "Subscribes to Shipping address is Customer tags" at bounding box center [782, 399] width 259 height 30
click at [997, 393] on select "Any product Specific products Specific product variants" at bounding box center [1056, 399] width 259 height 30
select select "selectedProducts"
click at [932, 384] on select "Any product Specific products Specific product variants" at bounding box center [1056, 399] width 259 height 30
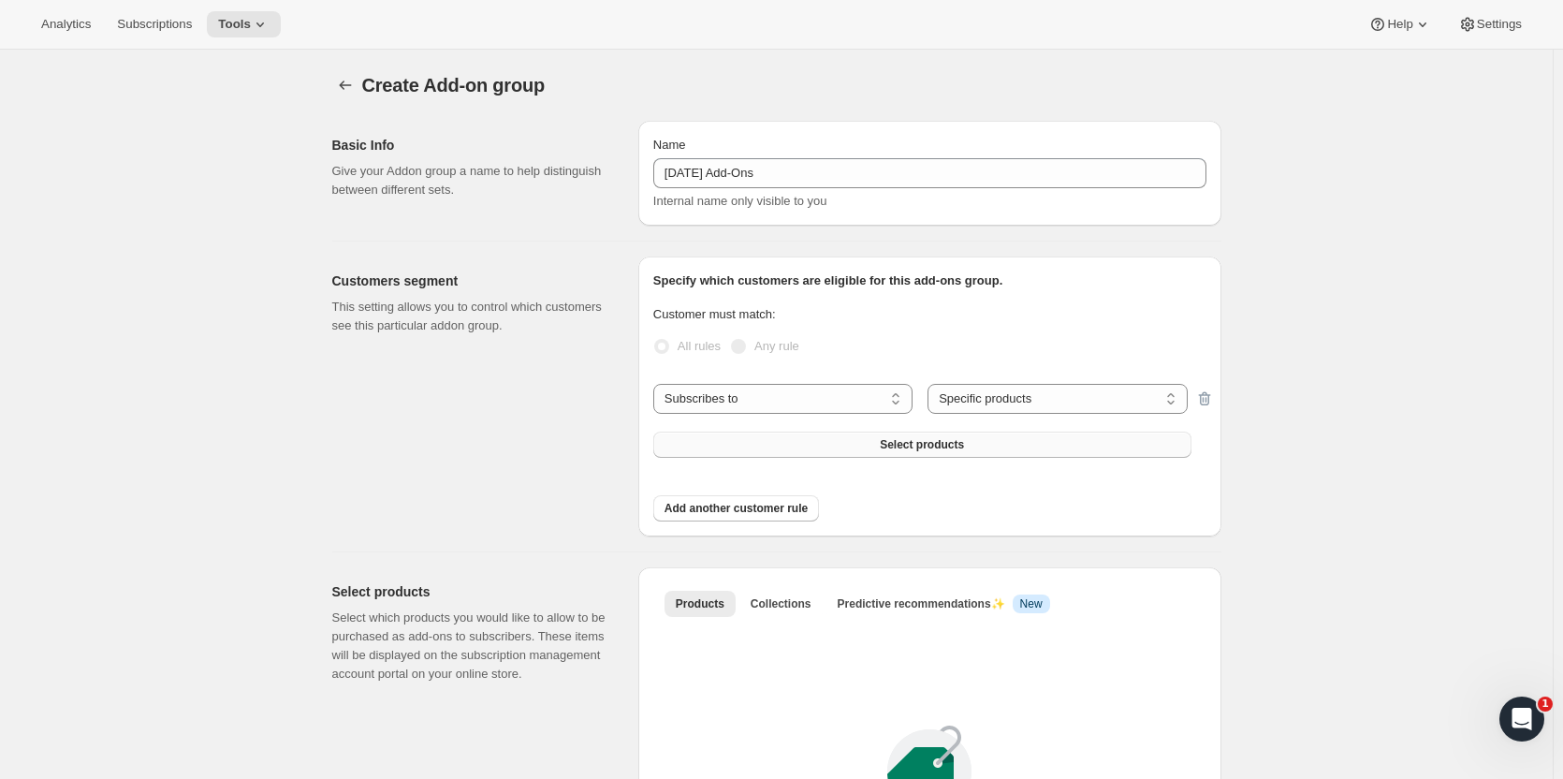
click at [974, 444] on button "Select products" at bounding box center [922, 444] width 538 height 26
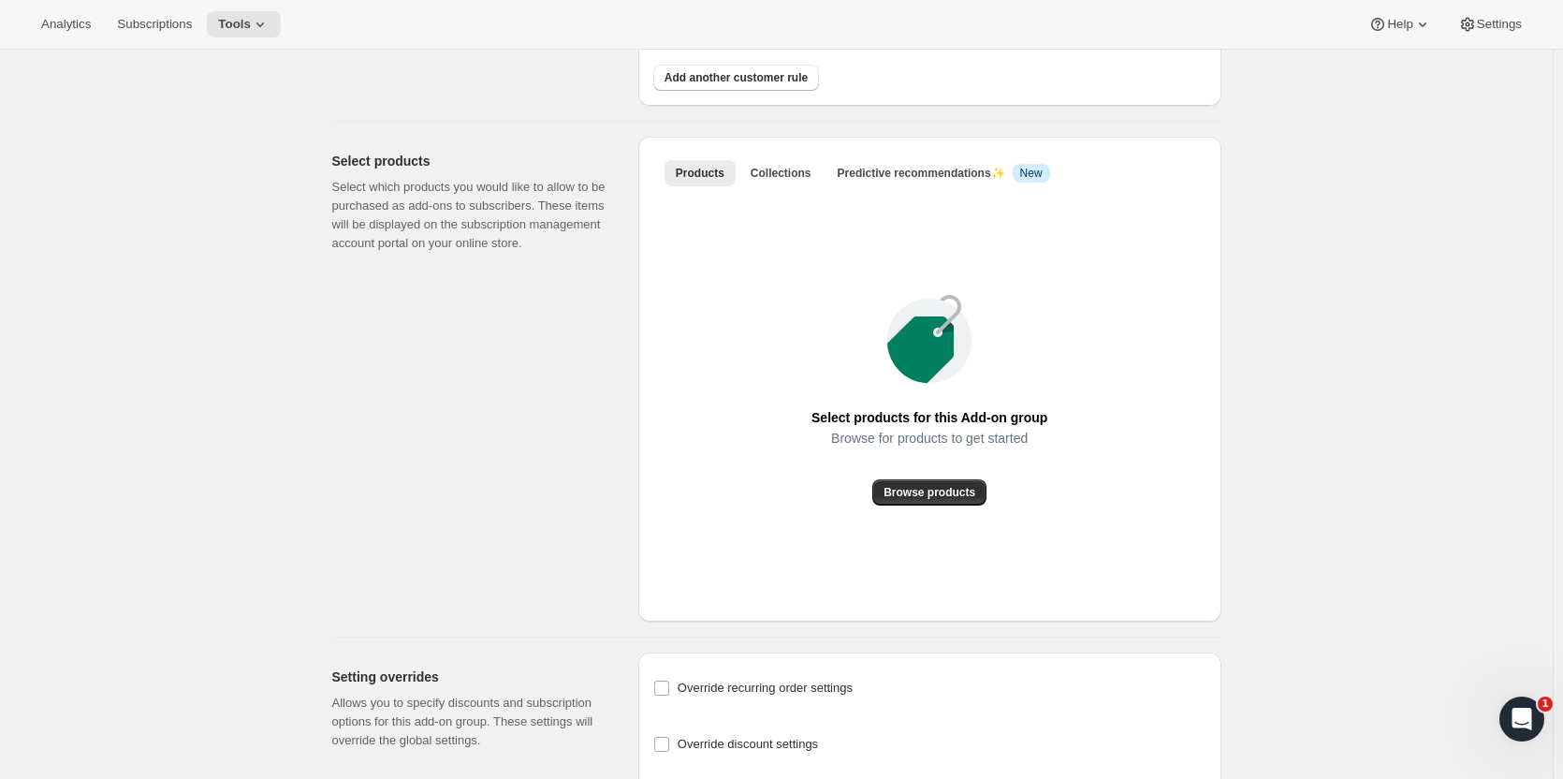
scroll to position [487, 0]
click at [787, 173] on span "Collections" at bounding box center [780, 172] width 61 height 15
click at [926, 493] on span "Add collection" at bounding box center [930, 491] width 78 height 15
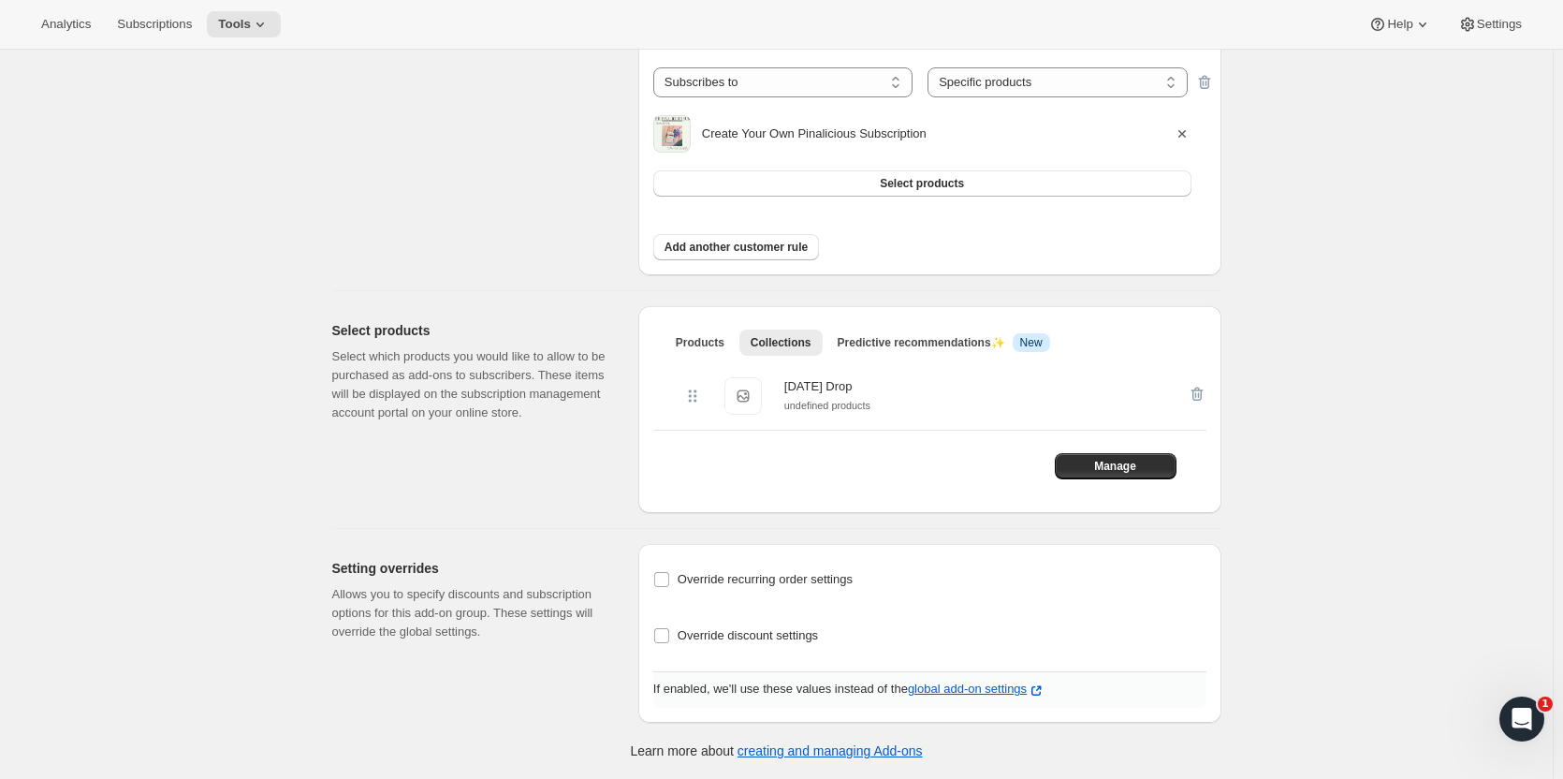
click at [618, 625] on div "Setting overrides Allows you to specify discounts and subscription options for …" at bounding box center [477, 633] width 291 height 179
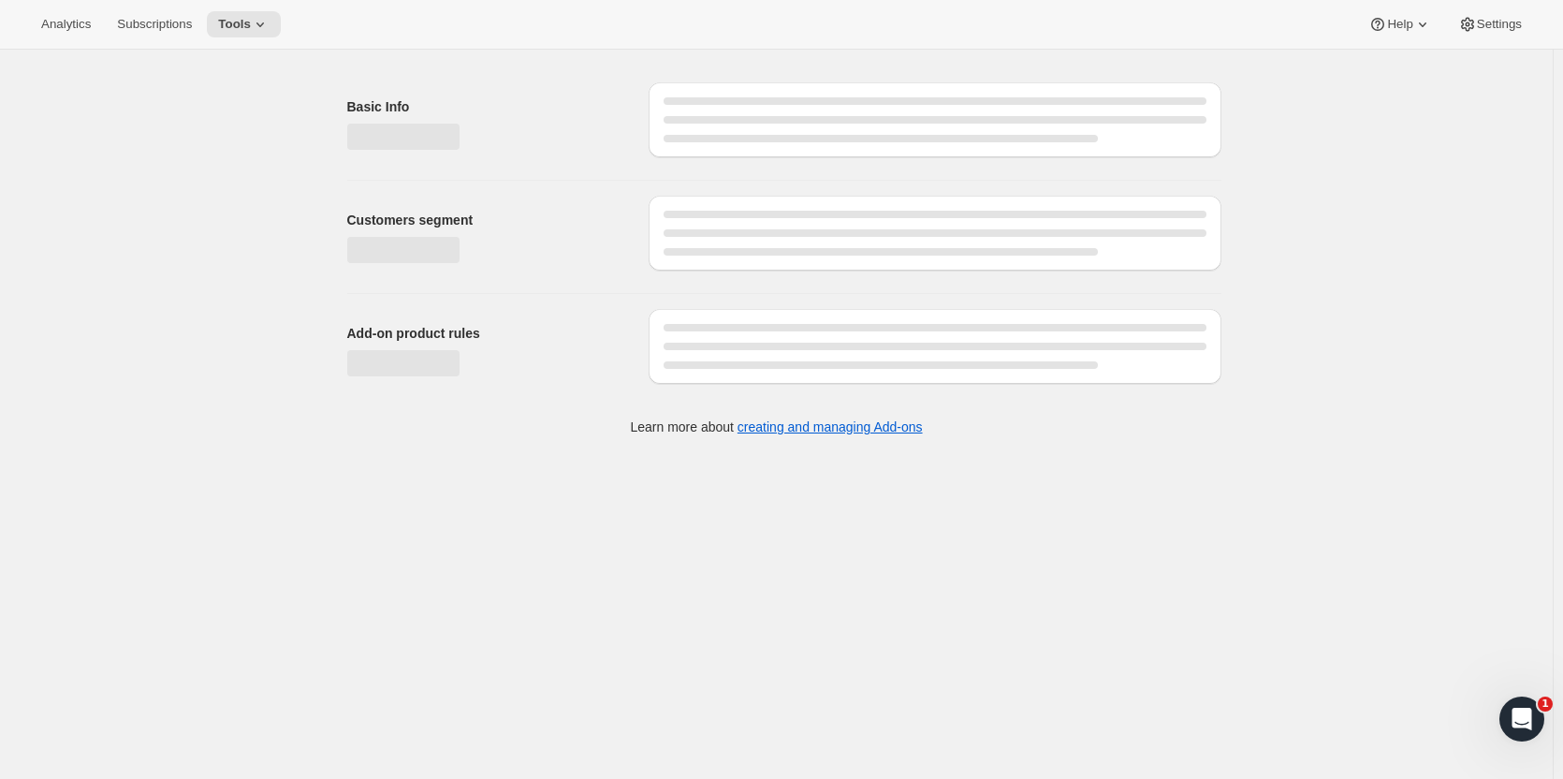
scroll to position [0, 0]
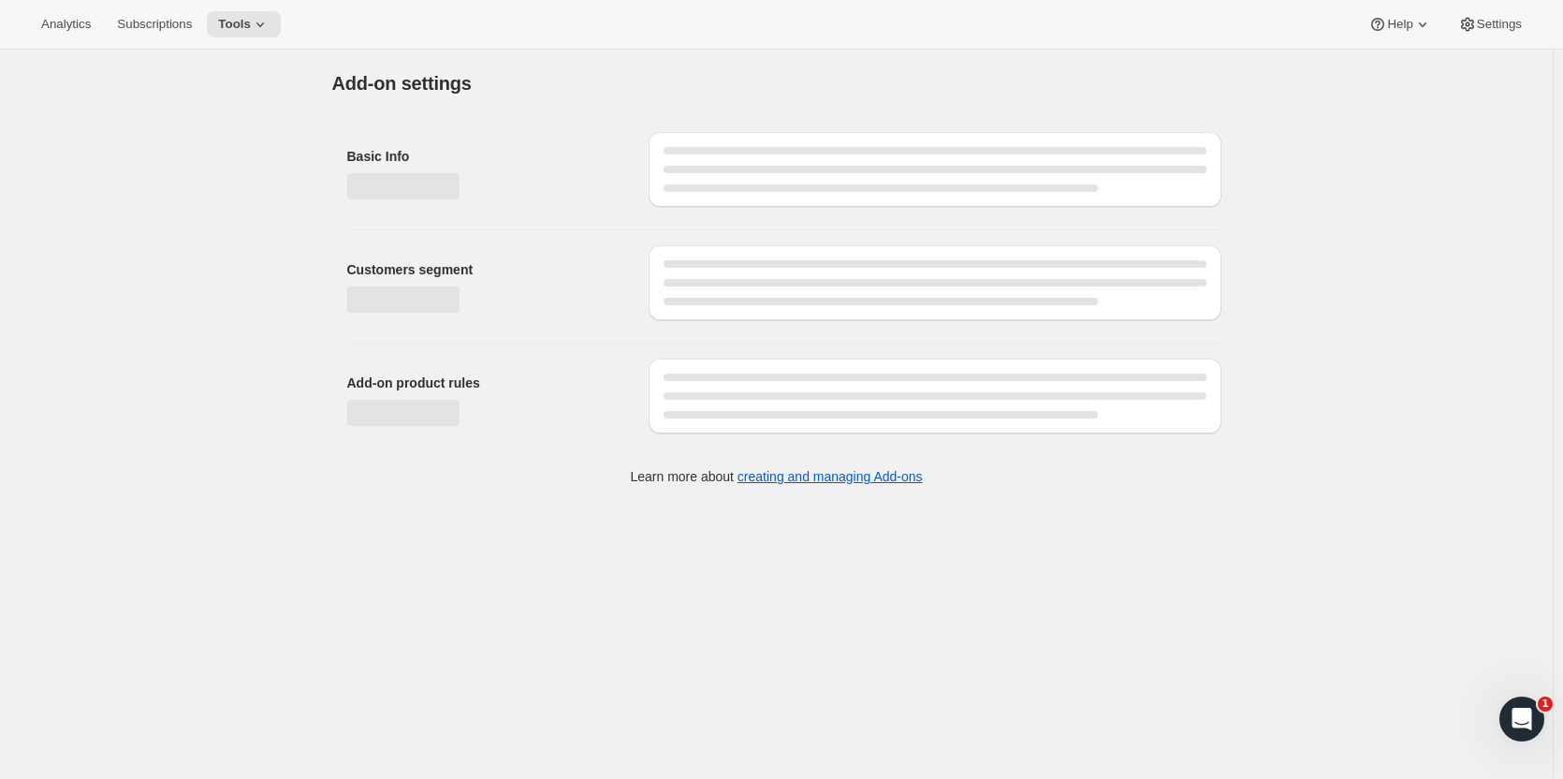
select select "selectedProducts"
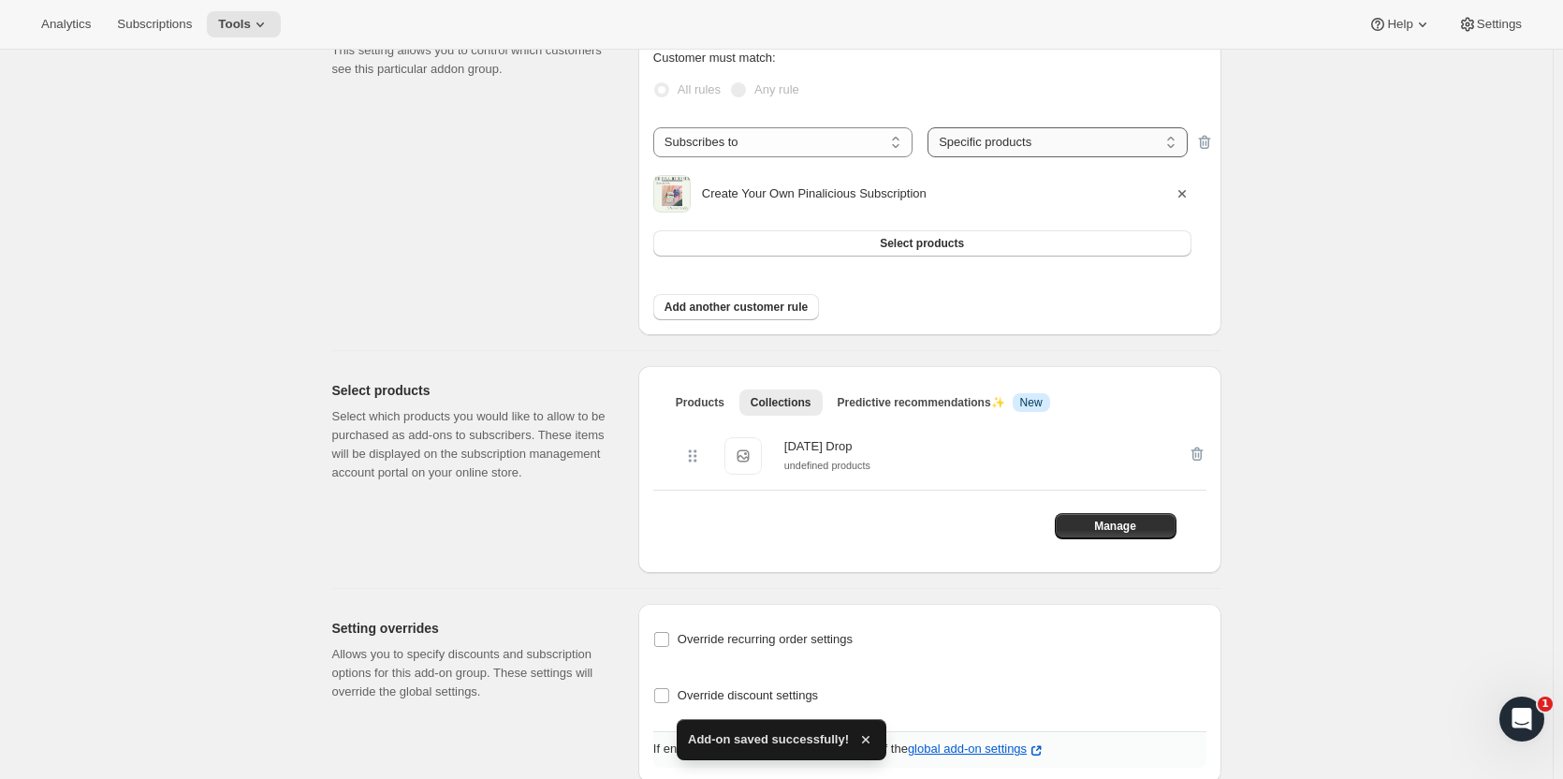
scroll to position [316, 0]
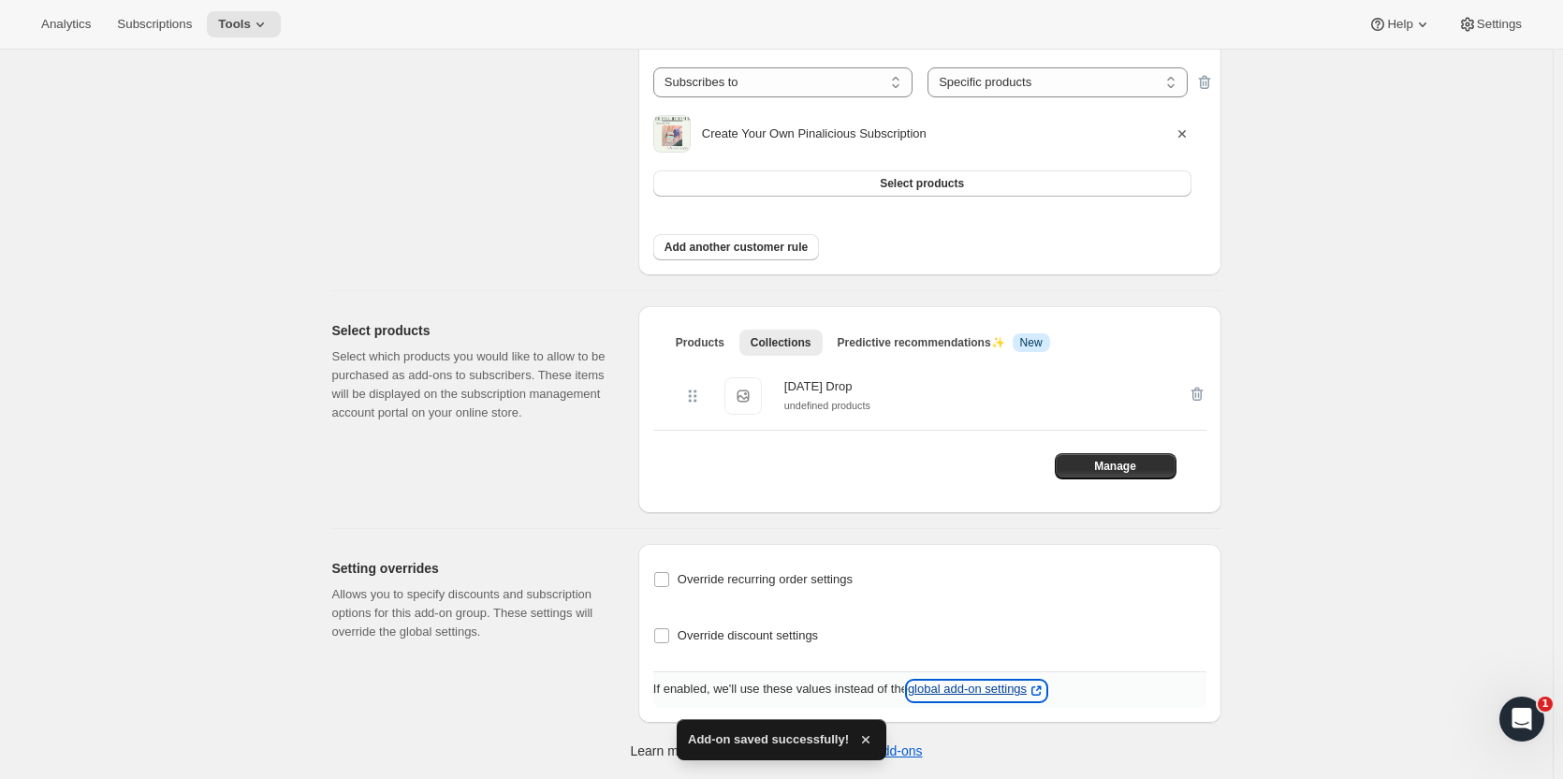
click at [997, 693] on p "global add-on settings" at bounding box center [977, 690] width 138 height 19
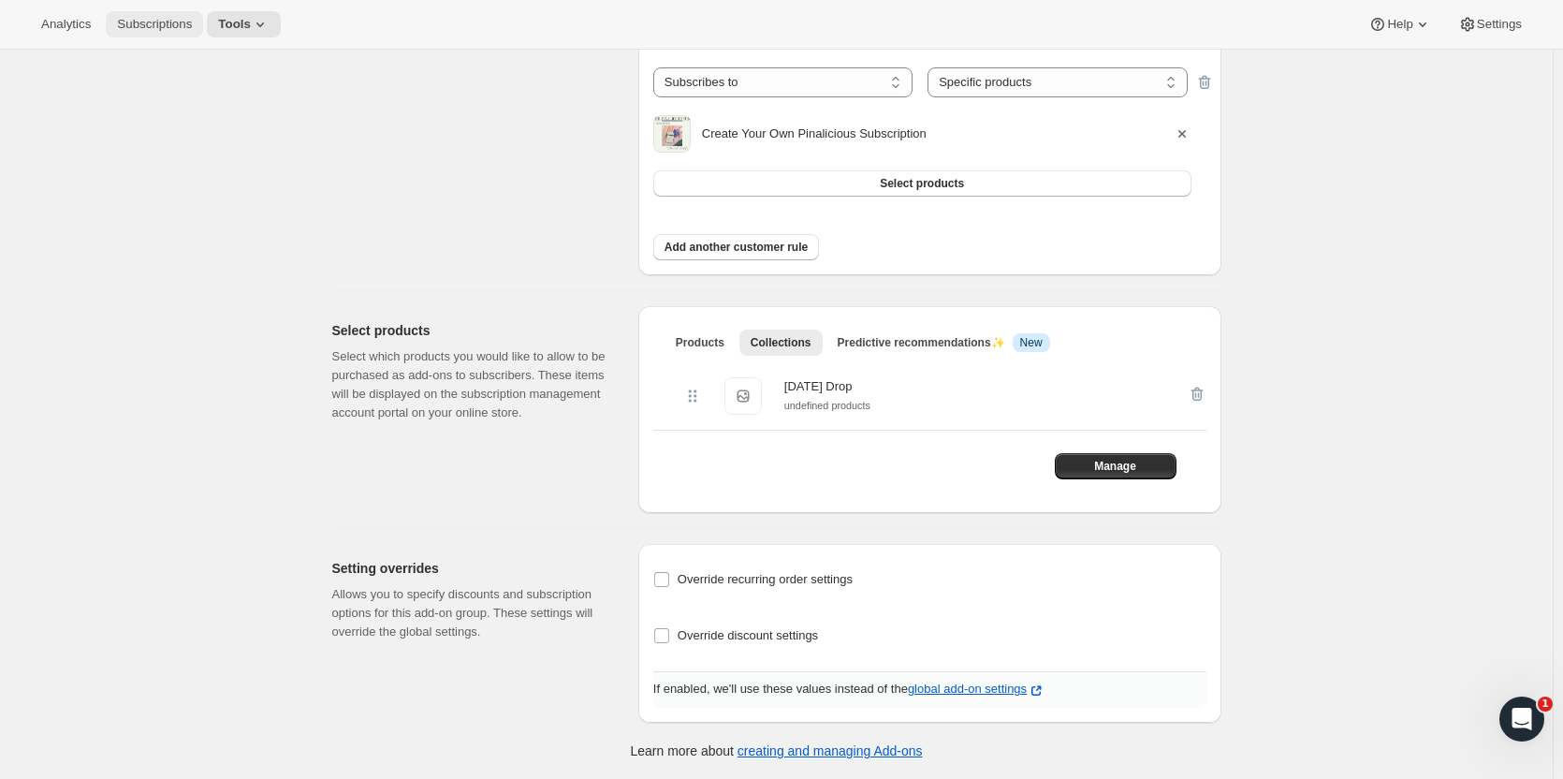
click at [163, 22] on span "Subscriptions" at bounding box center [154, 24] width 75 height 15
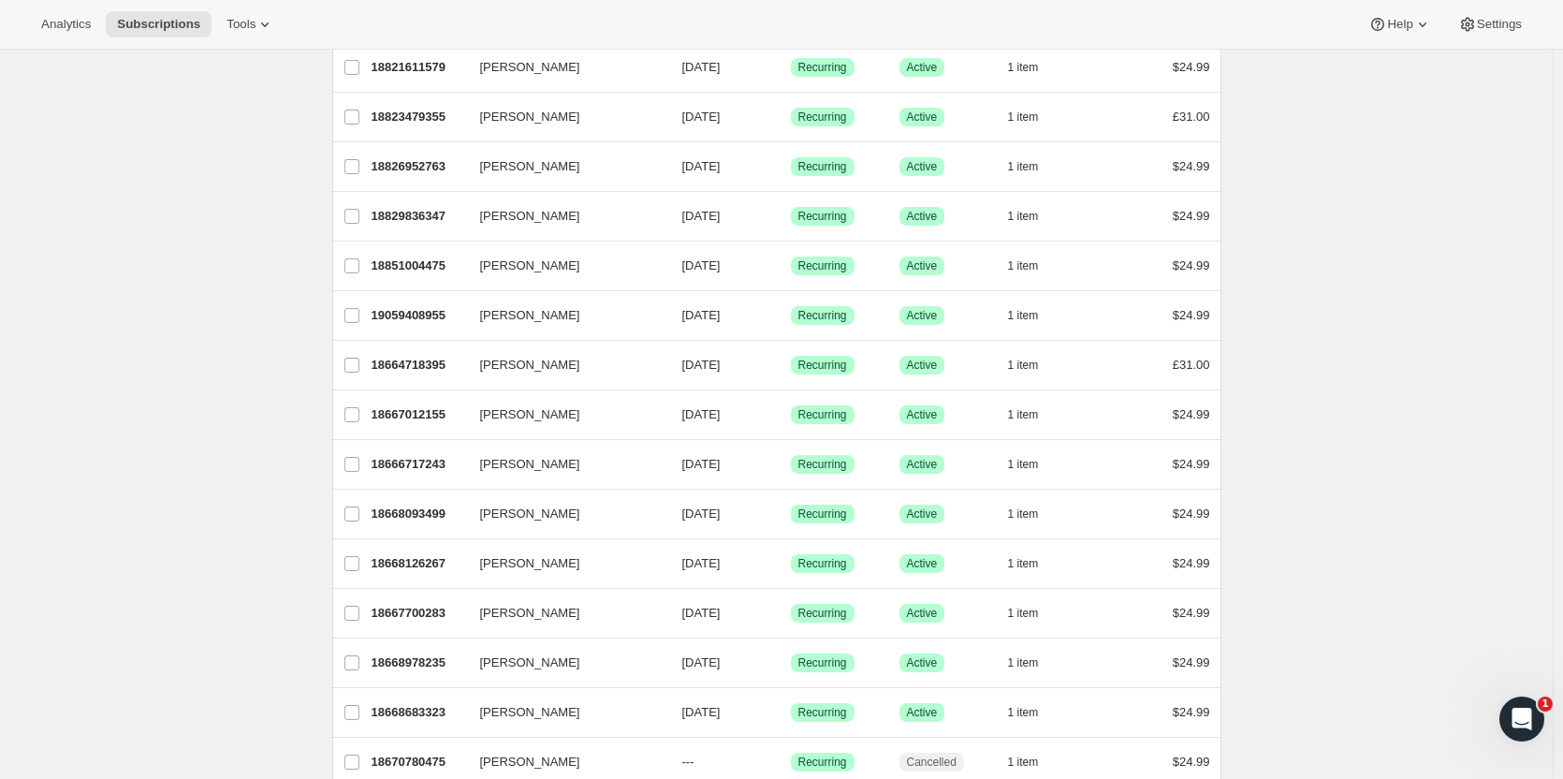
scroll to position [708, 0]
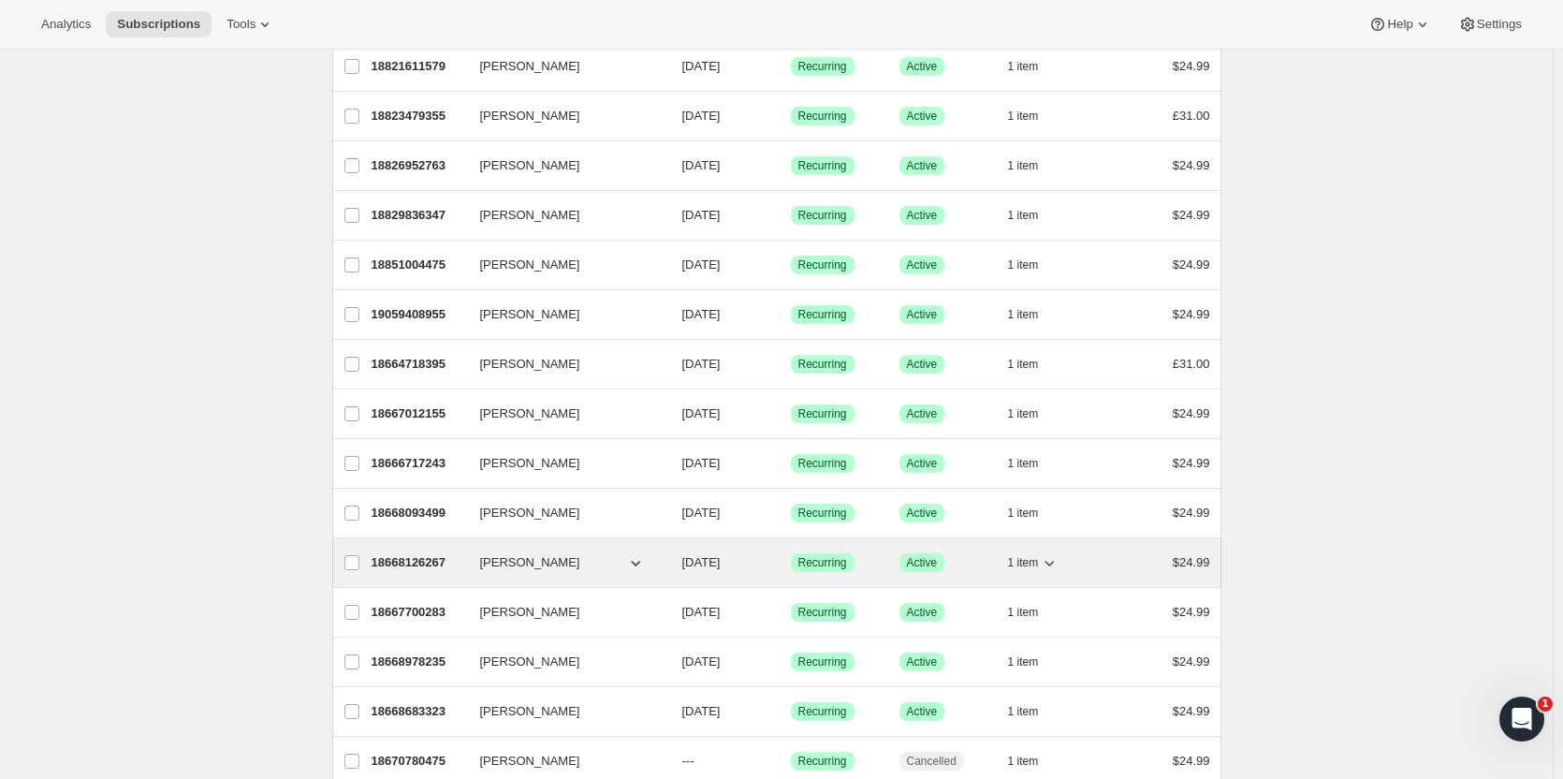
click at [405, 560] on p "18668126267" at bounding box center [418, 562] width 94 height 19
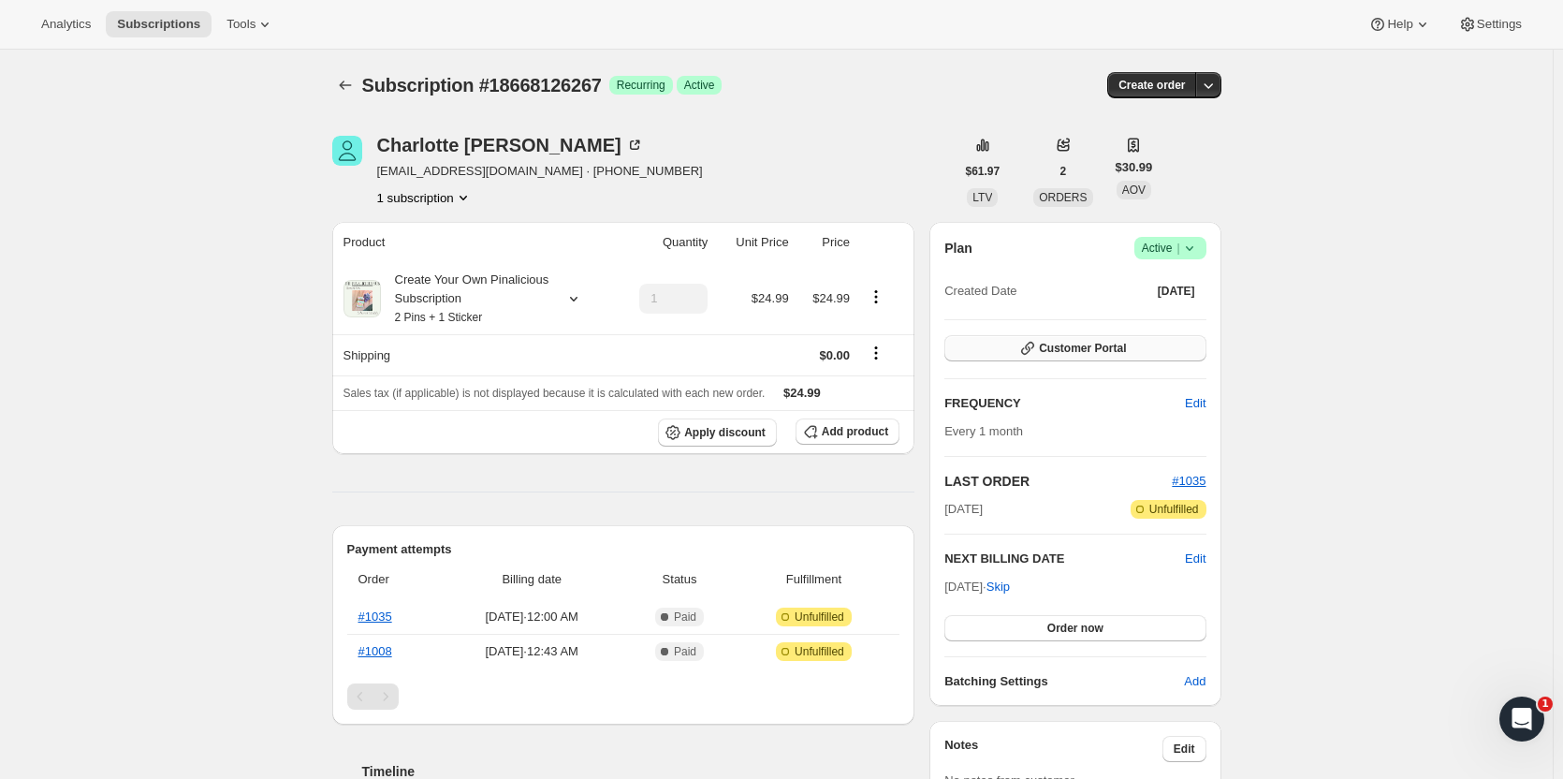
click at [1072, 350] on span "Customer Portal" at bounding box center [1082, 348] width 87 height 15
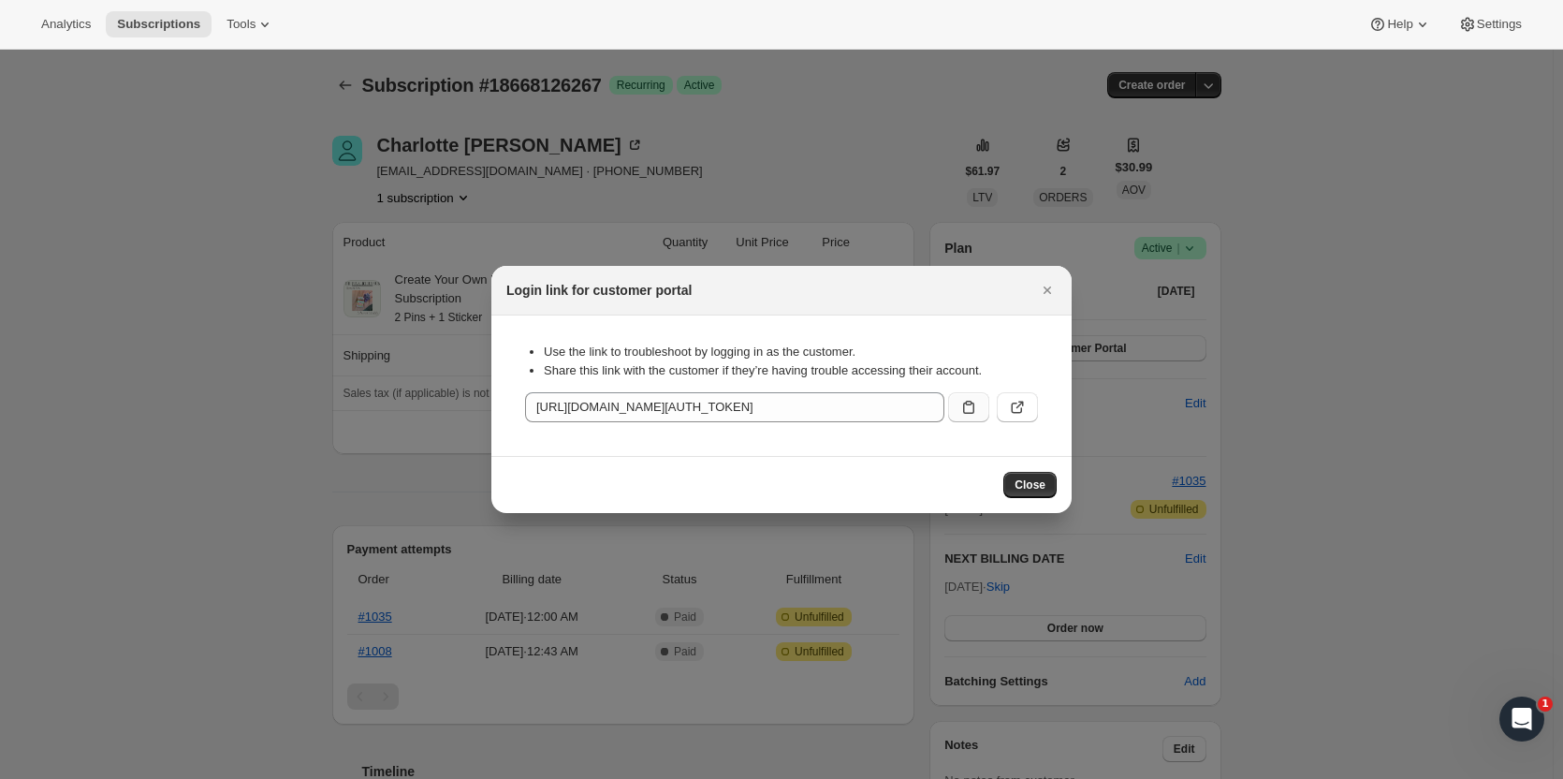
click at [967, 405] on icon ":rgk:" at bounding box center [968, 407] width 19 height 19
click at [1038, 485] on span "Close" at bounding box center [1029, 484] width 31 height 15
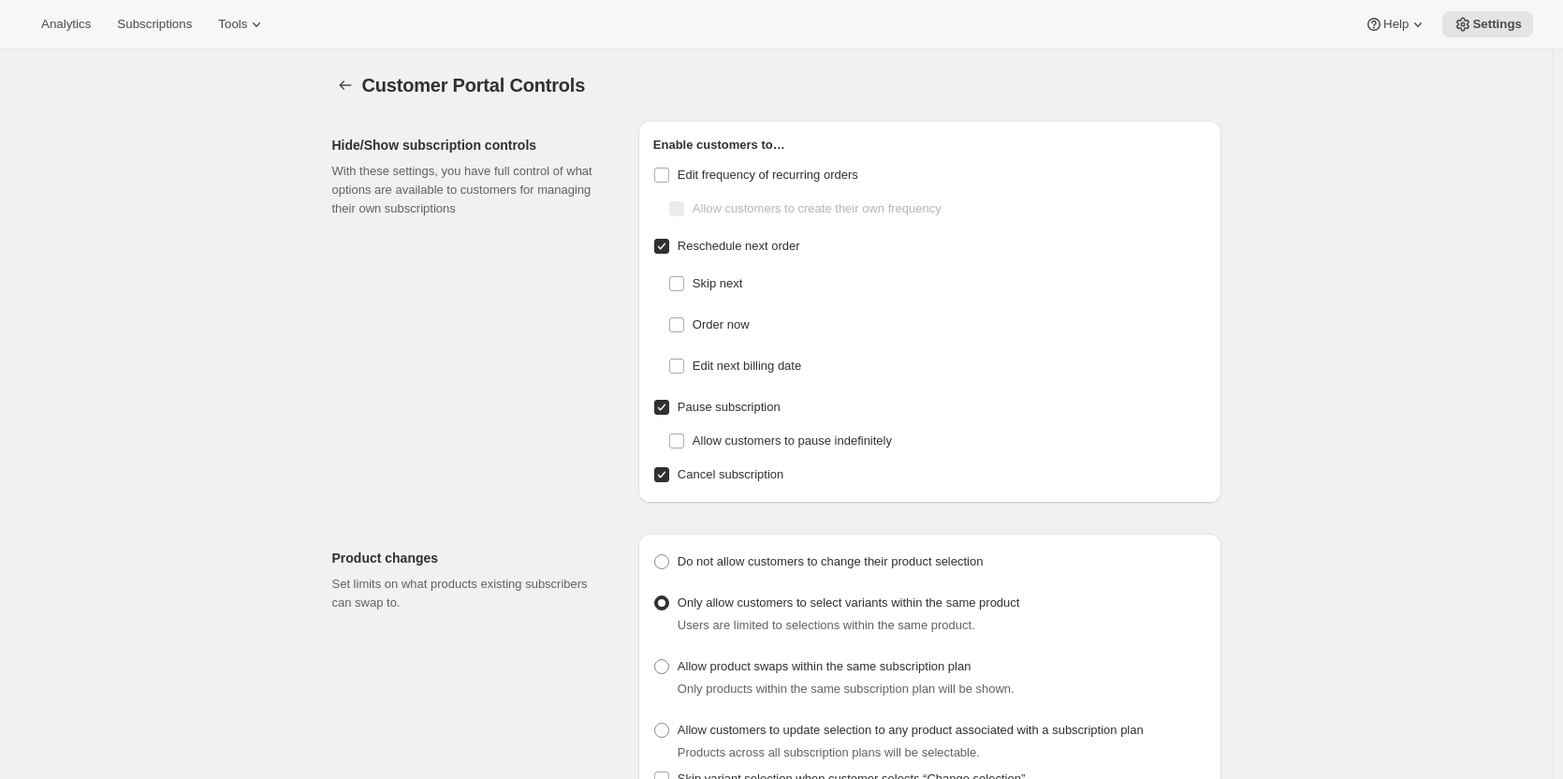
checkbox input "false"
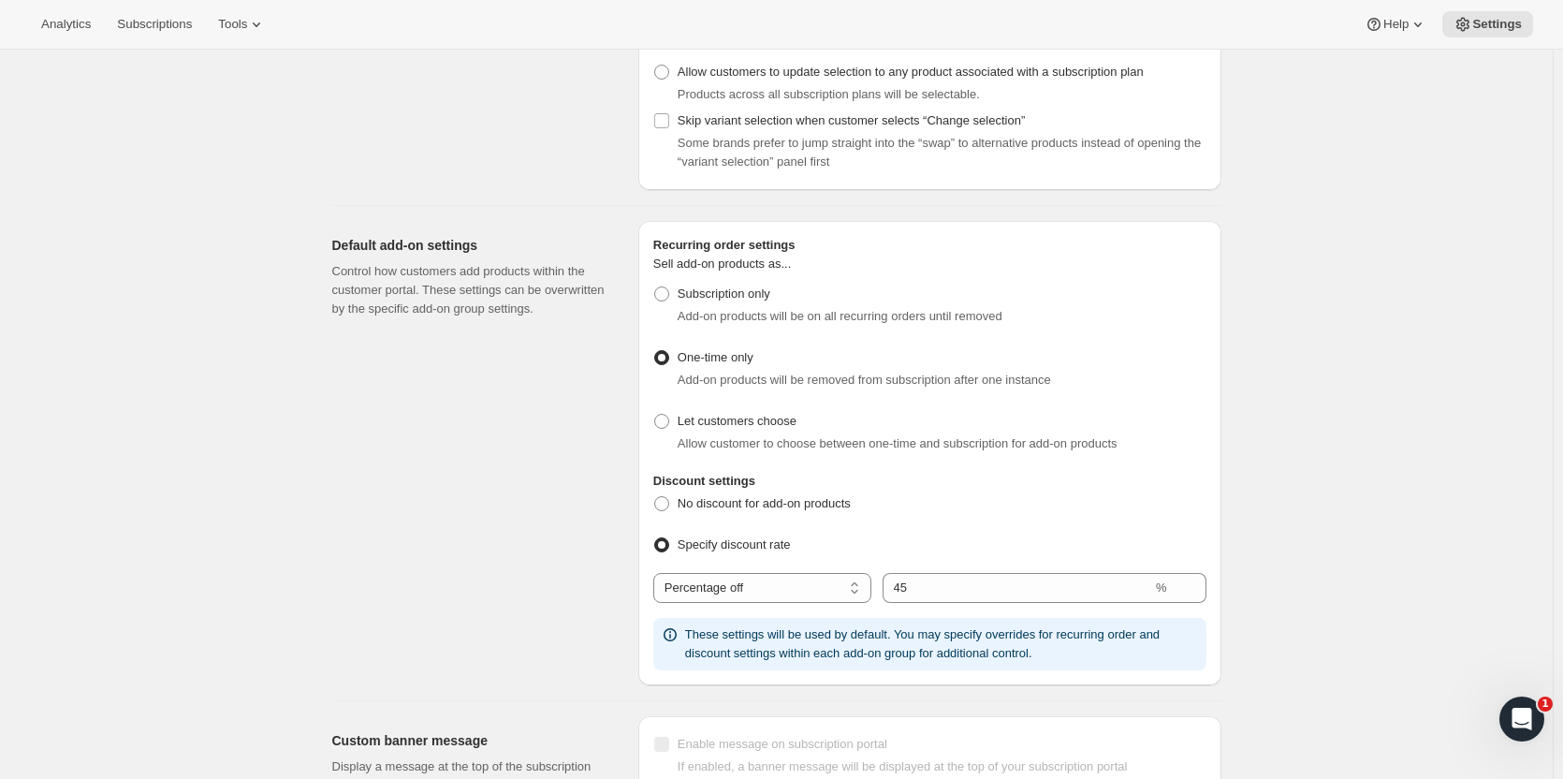
scroll to position [657, 0]
click at [771, 597] on select "Percentage off Fixed amount off" at bounding box center [762, 589] width 218 height 30
select select "FIXED_AMOUNT"
click at [657, 574] on select "Percentage off Fixed amount off" at bounding box center [762, 589] width 218 height 30
click at [965, 598] on input "0" at bounding box center [1008, 589] width 256 height 30
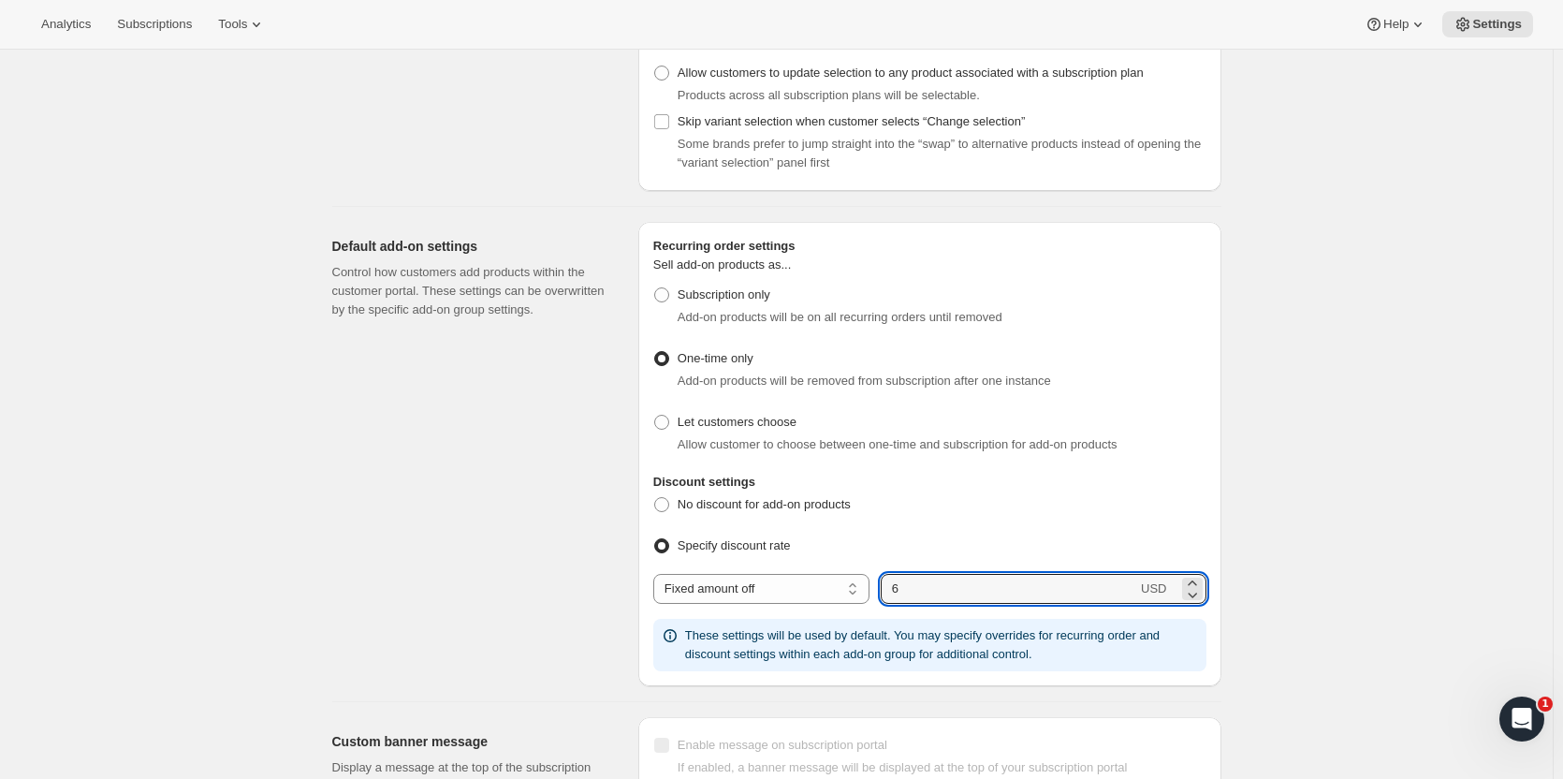
type input "6"
click at [1269, 599] on div "Customer Portal Controls. This page is ready Customer Portal Controls Hide/Show…" at bounding box center [776, 677] width 1552 height 2569
click at [228, 35] on button "Tools" at bounding box center [242, 24] width 70 height 26
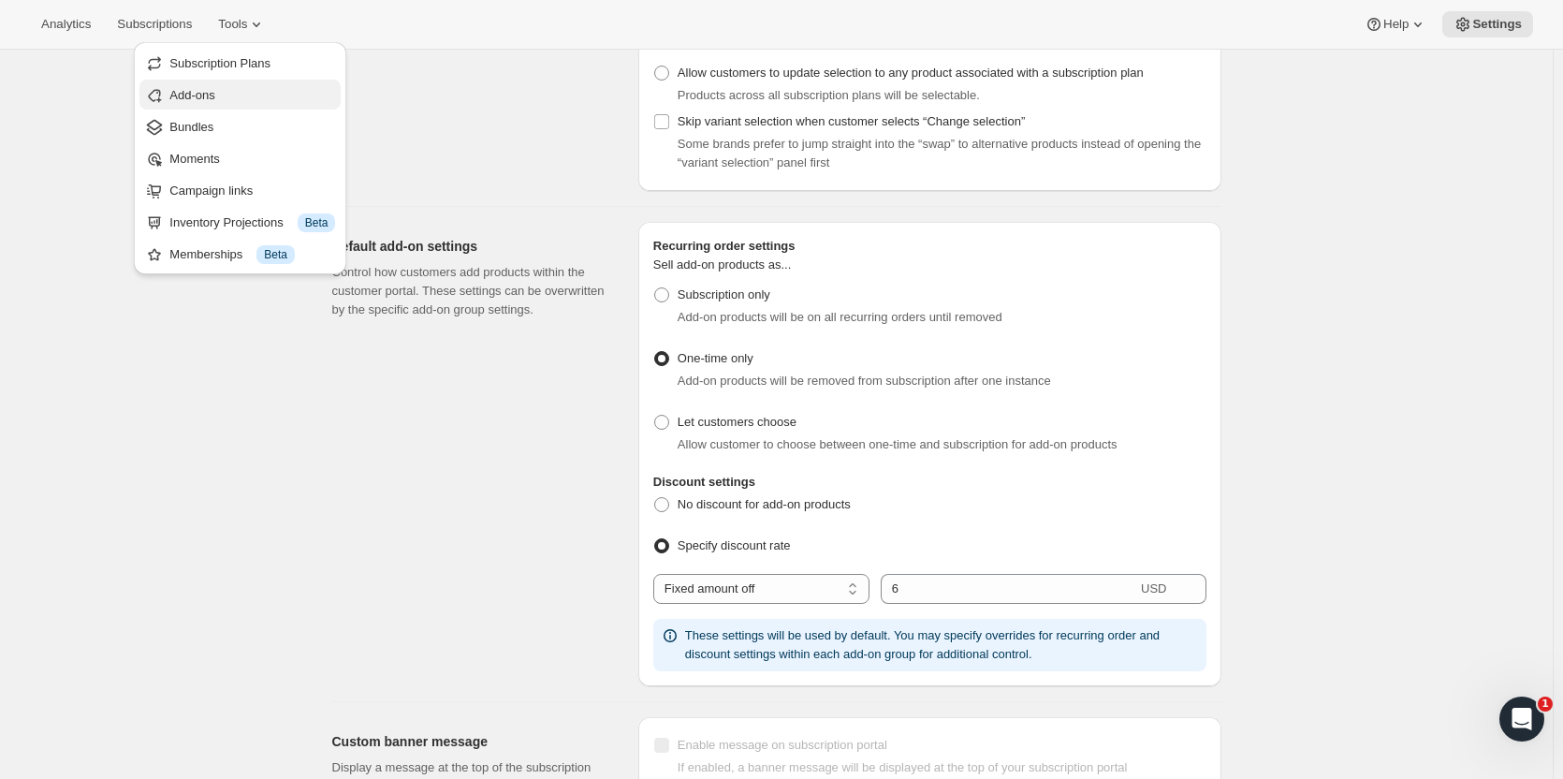
click at [201, 95] on span "Add-ons" at bounding box center [191, 95] width 45 height 14
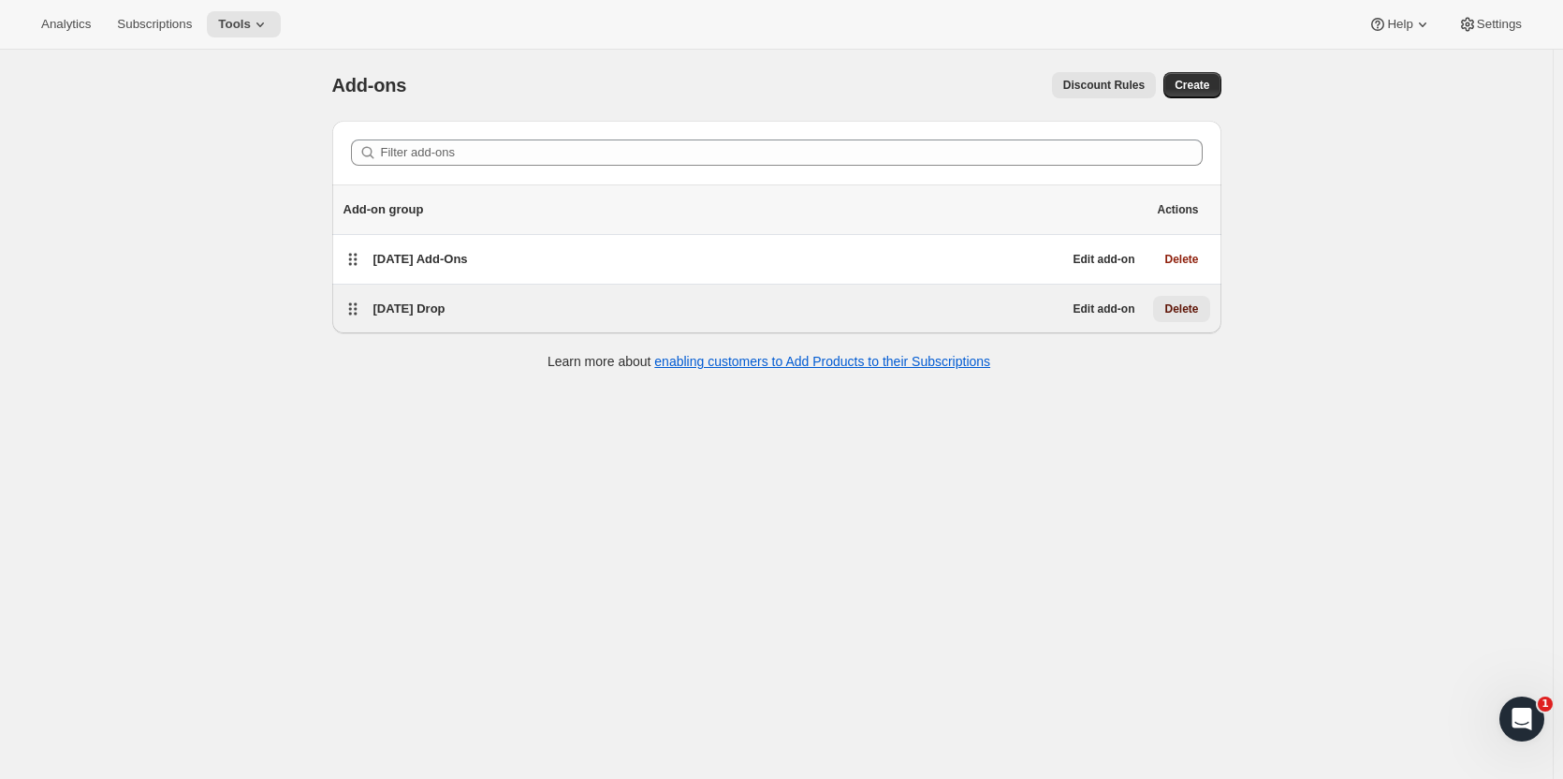
click at [1191, 306] on span "Delete" at bounding box center [1181, 308] width 34 height 15
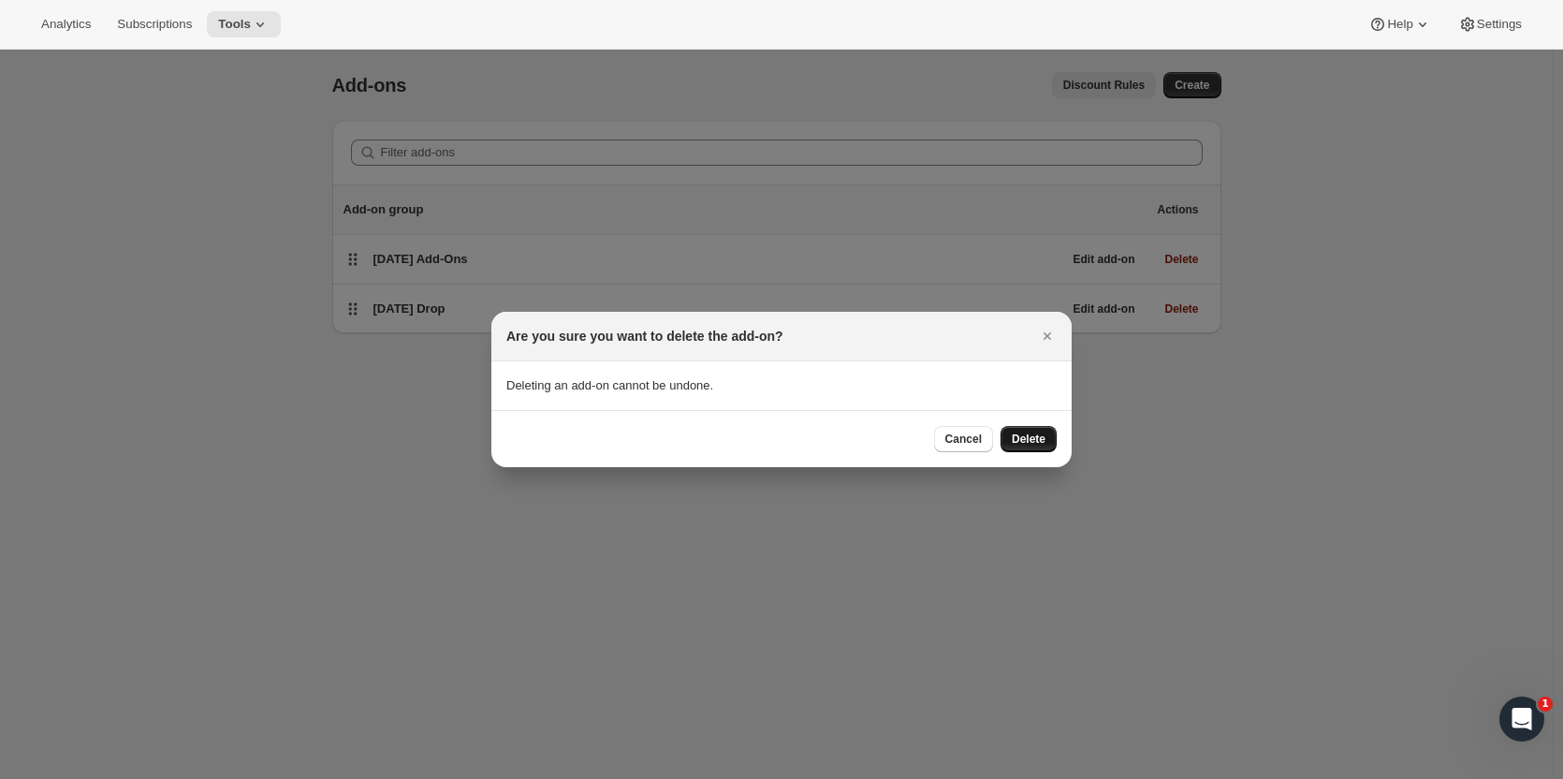
click at [1026, 446] on button "Delete" at bounding box center [1028, 439] width 56 height 26
